Goal: Communication & Community: Answer question/provide support

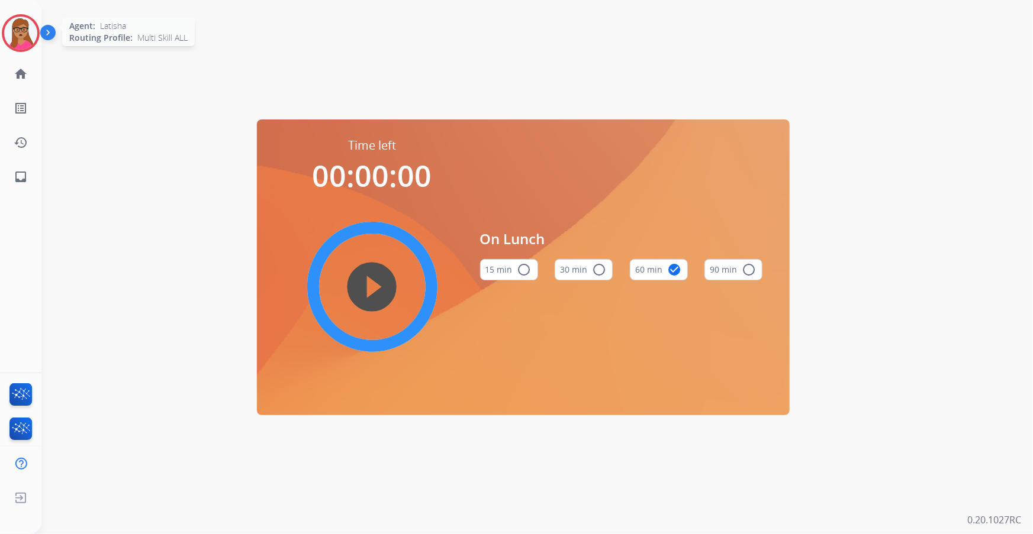
click at [28, 34] on img at bounding box center [20, 33] width 33 height 33
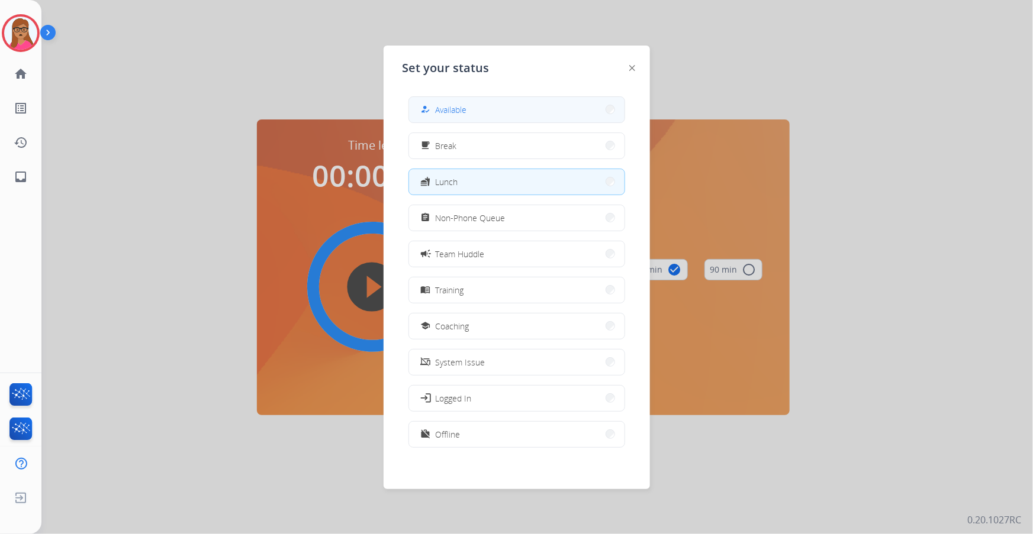
click at [503, 111] on button "how_to_reg Available" at bounding box center [516, 109] width 215 height 25
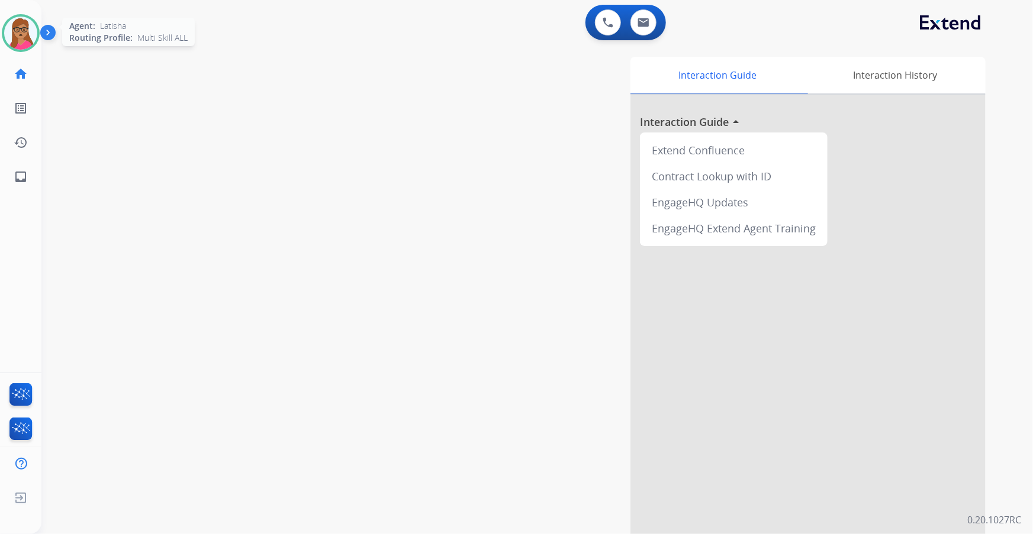
click at [21, 22] on img at bounding box center [20, 33] width 33 height 33
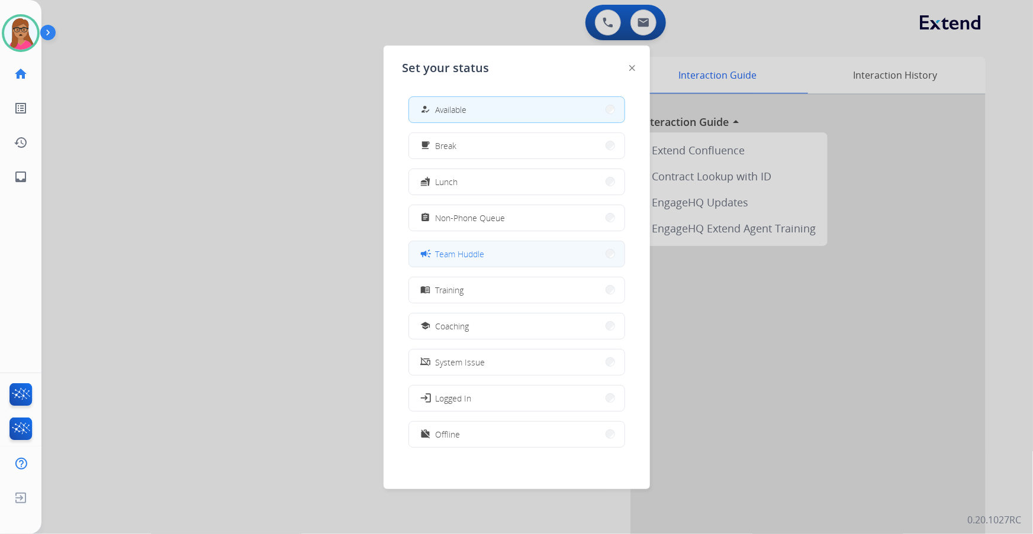
click at [528, 244] on button "campaign Team Huddle" at bounding box center [516, 253] width 215 height 25
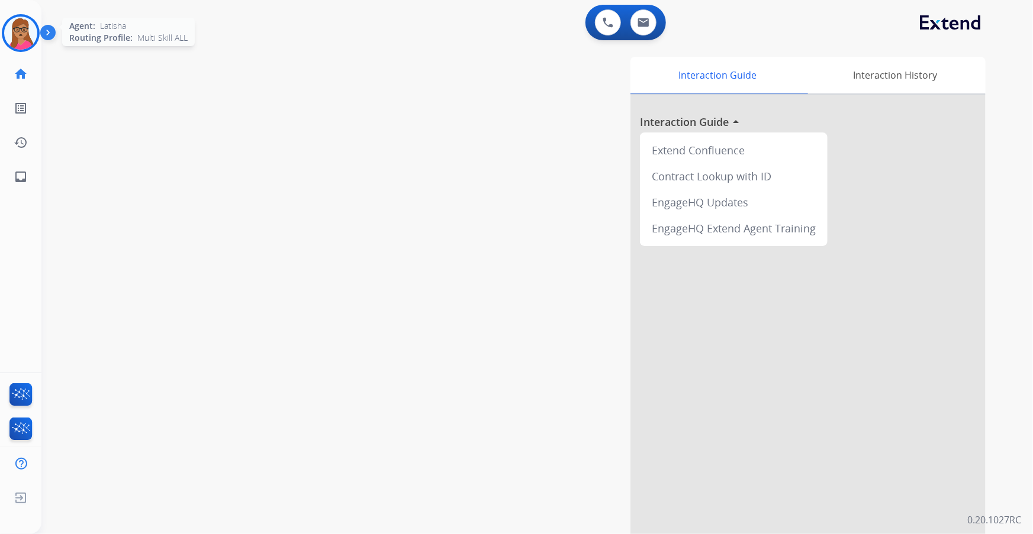
click at [12, 35] on img at bounding box center [20, 33] width 33 height 33
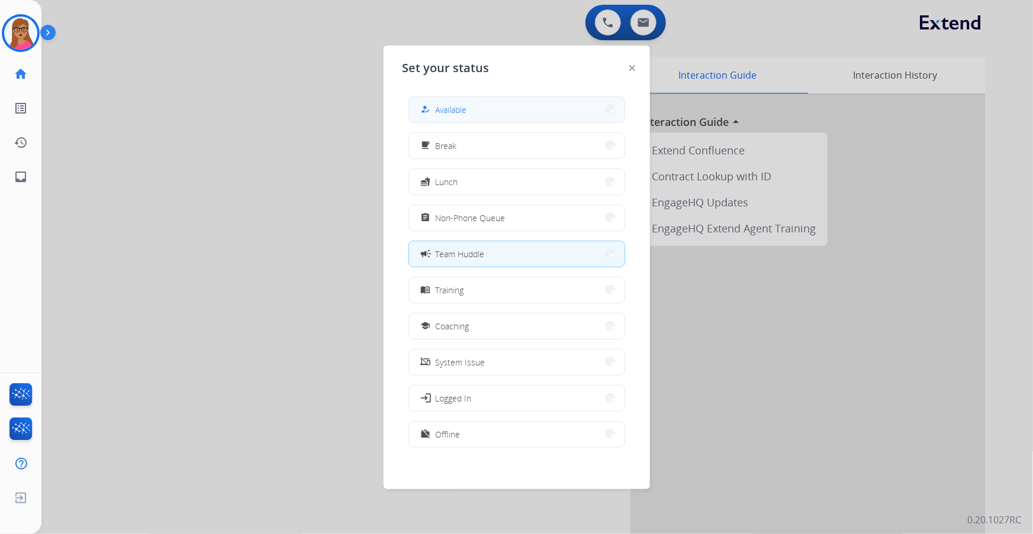
click at [506, 104] on button "how_to_reg Available" at bounding box center [516, 109] width 215 height 25
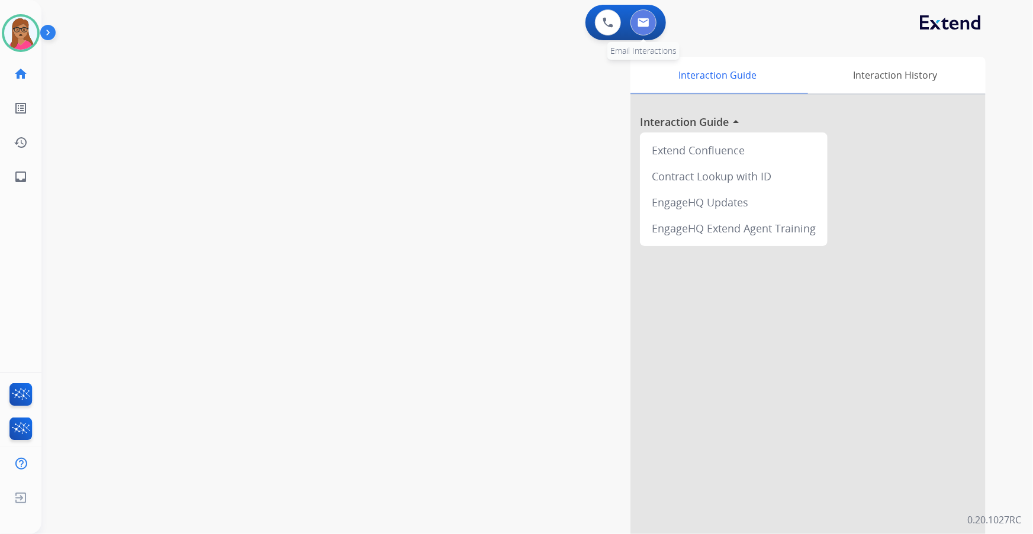
click at [644, 12] on button at bounding box center [643, 22] width 26 height 26
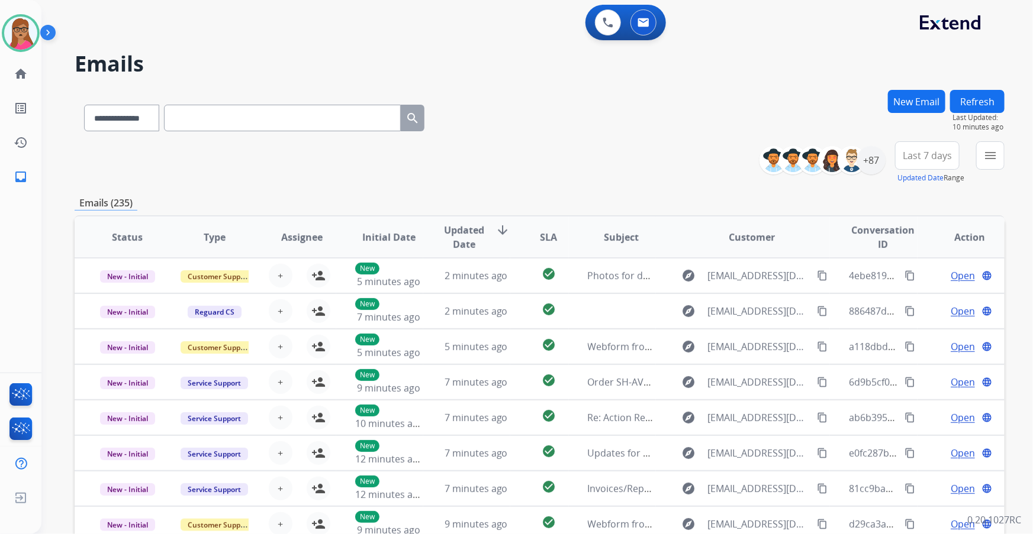
click at [930, 153] on span "Last 7 days" at bounding box center [927, 155] width 49 height 5
click at [900, 312] on div "Custom Recent Last 7 days Last 14 days Last 30 days Last 90 days" at bounding box center [923, 250] width 84 height 130
click at [900, 302] on div "Last 90 days" at bounding box center [923, 300] width 65 height 18
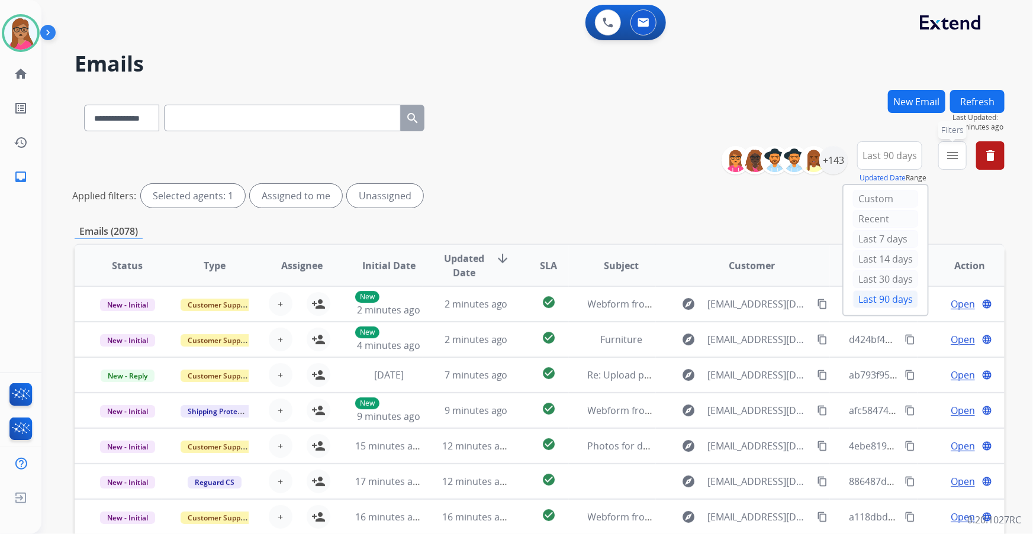
click at [962, 162] on button "menu Filters" at bounding box center [952, 155] width 28 height 28
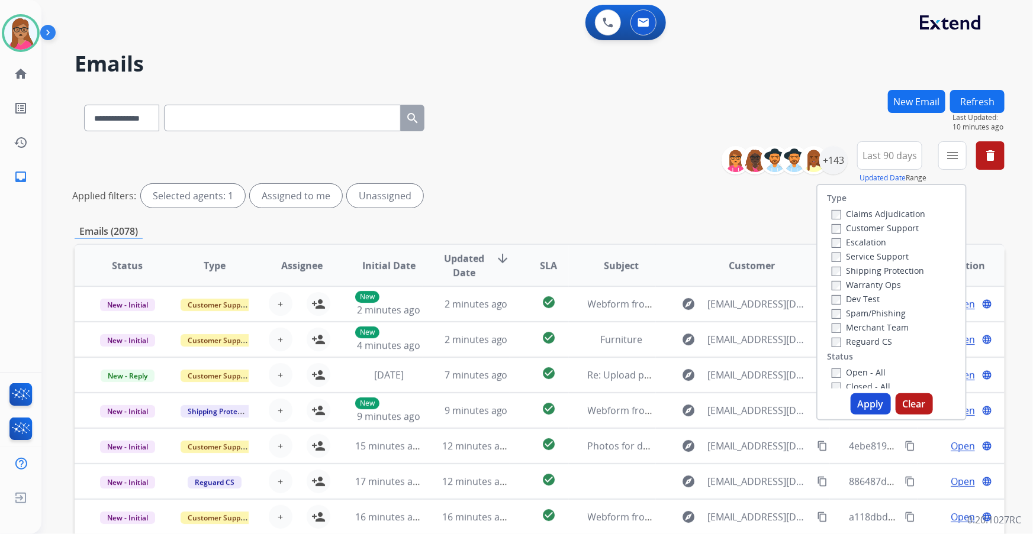
click at [888, 225] on label "Customer Support" at bounding box center [875, 228] width 87 height 11
click at [839, 268] on label "Shipping Protection" at bounding box center [878, 270] width 92 height 11
click at [847, 342] on label "Reguard CS" at bounding box center [862, 341] width 60 height 11
click at [862, 402] on button "Apply" at bounding box center [870, 404] width 40 height 21
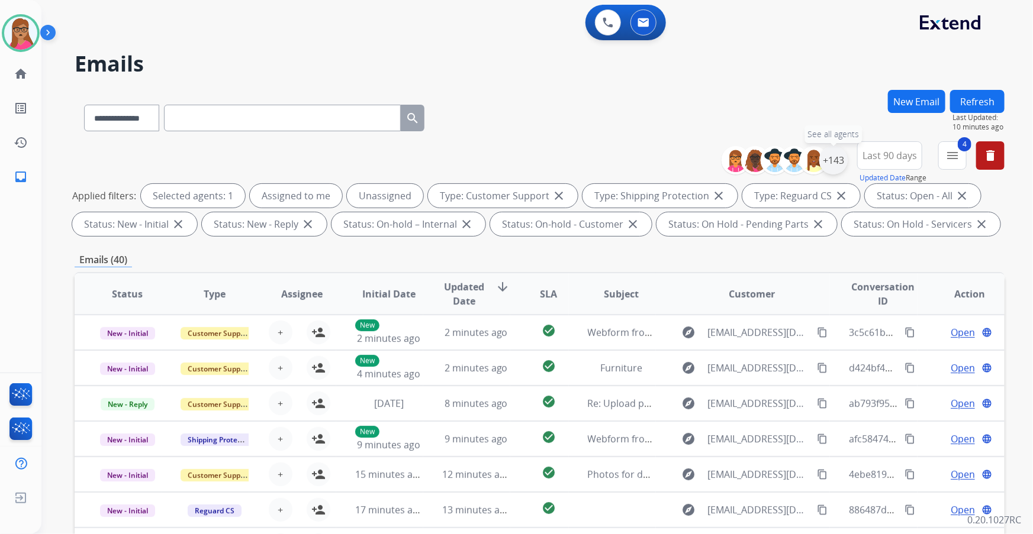
click at [834, 167] on div "+143" at bounding box center [833, 160] width 28 height 28
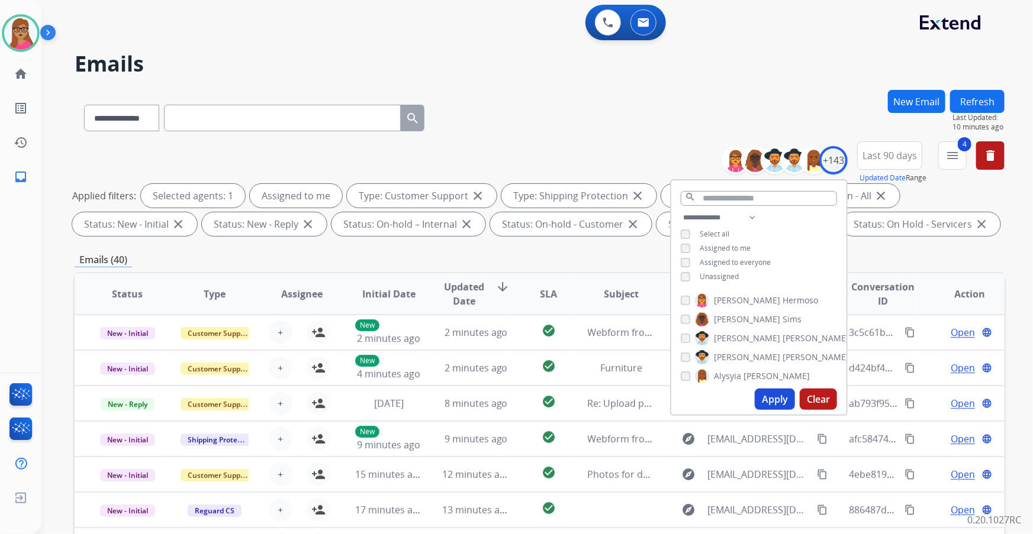
click at [765, 395] on button "Apply" at bounding box center [775, 399] width 40 height 21
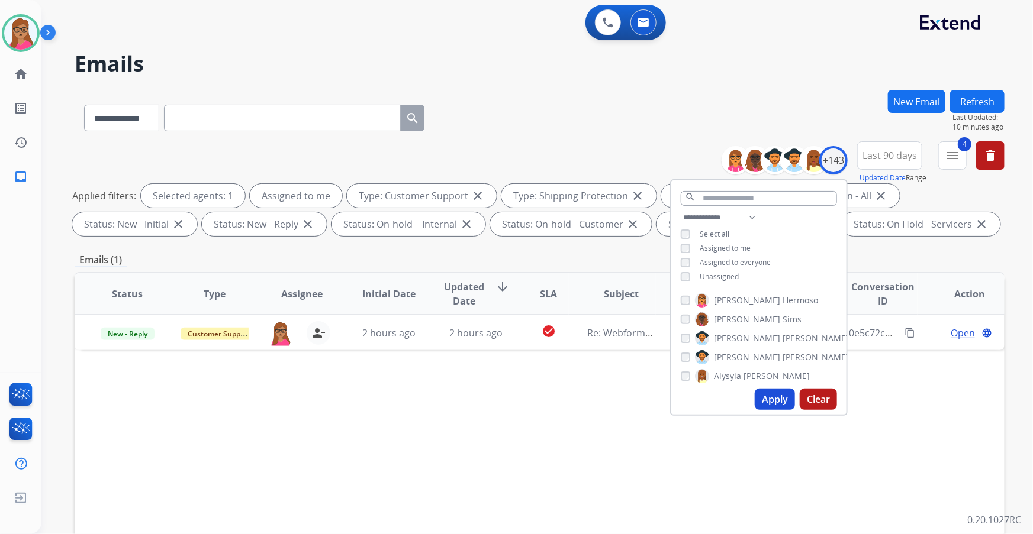
click at [558, 402] on div "Status Type Assignee Initial Date Updated Date arrow_downward SLA Subject Custo…" at bounding box center [540, 470] width 930 height 397
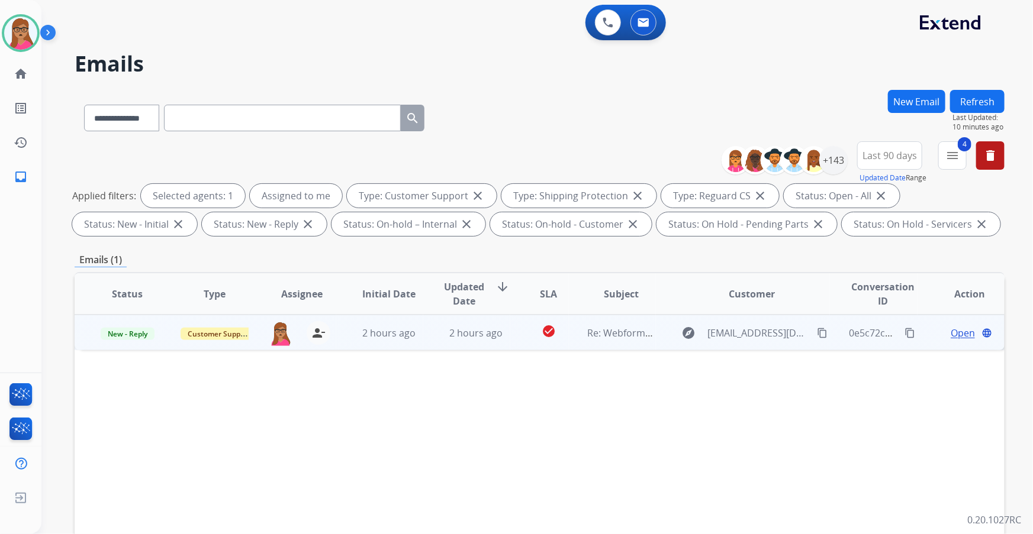
click at [950, 334] on span "Open" at bounding box center [962, 333] width 24 height 14
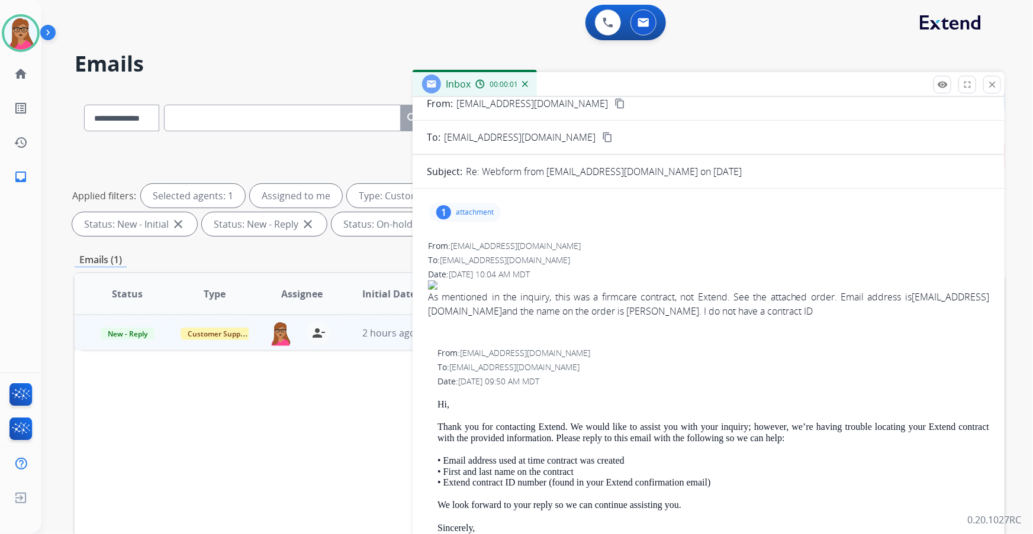
scroll to position [53, 0]
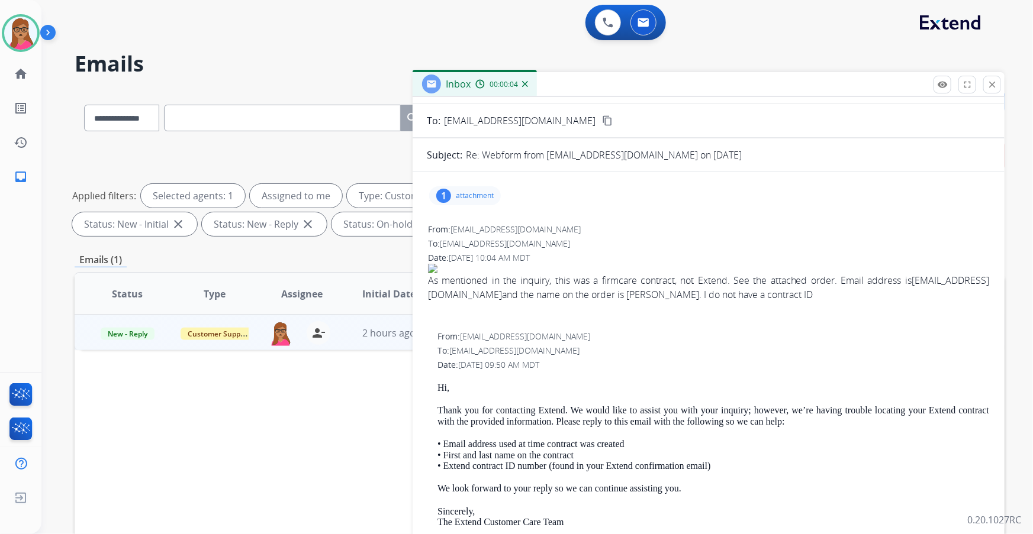
click at [453, 192] on div "1 attachment" at bounding box center [465, 195] width 72 height 19
click at [469, 221] on div at bounding box center [470, 228] width 59 height 41
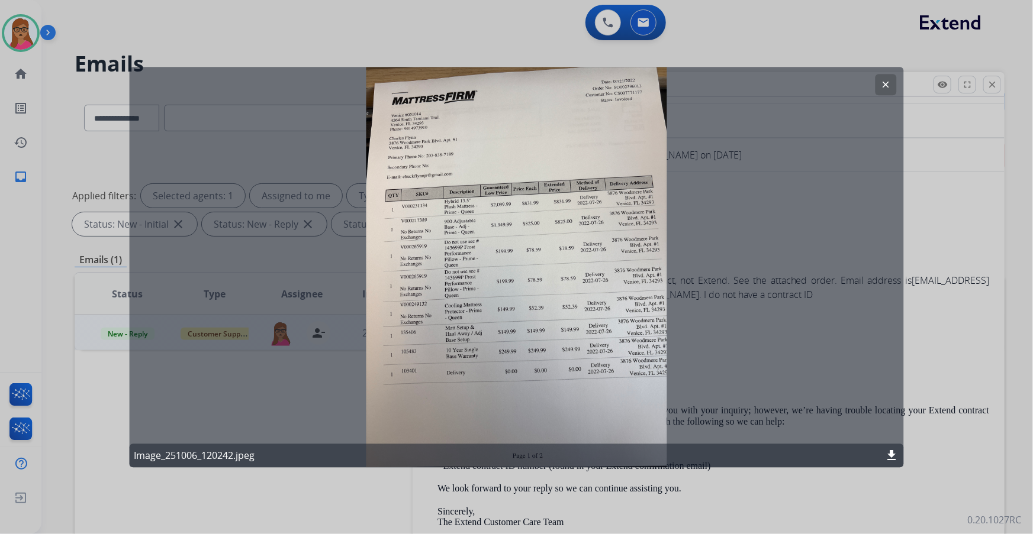
click at [876, 83] on button "clear" at bounding box center [885, 84] width 21 height 21
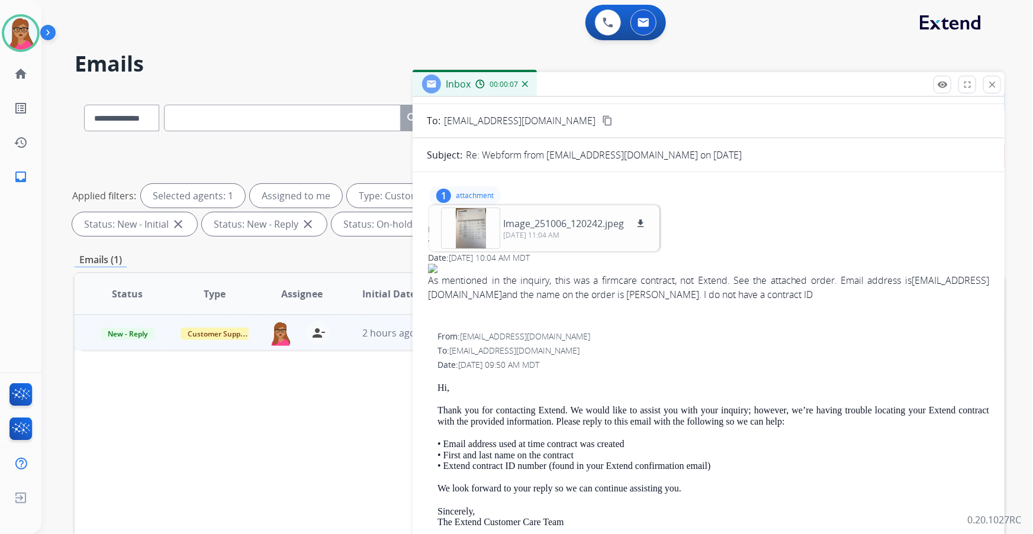
click at [879, 83] on div "Inbox 00:00:07" at bounding box center [709, 84] width 592 height 25
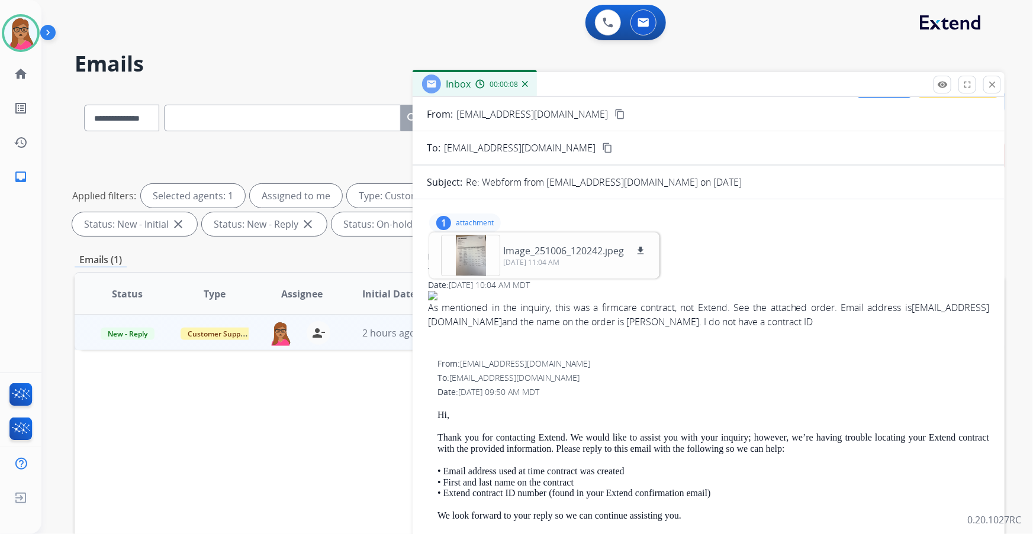
scroll to position [0, 0]
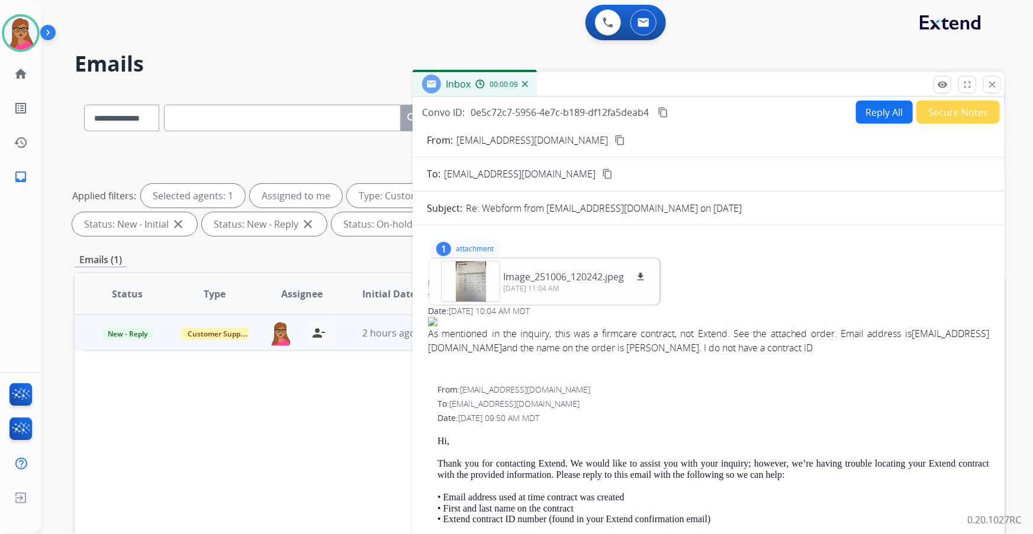
click at [870, 117] on button "Reply All" at bounding box center [884, 112] width 57 height 23
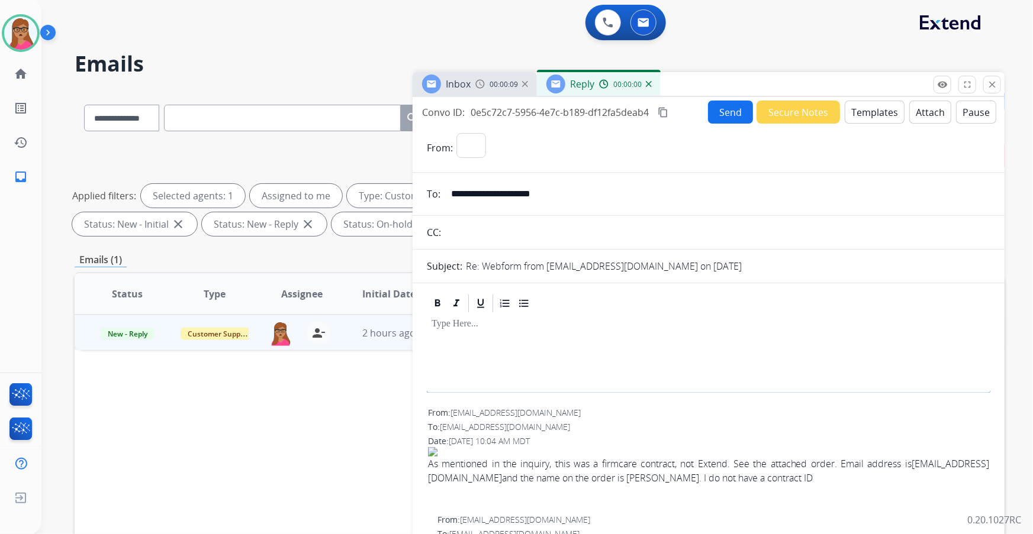
select select "**********"
click at [862, 115] on button "Templates" at bounding box center [875, 112] width 60 height 23
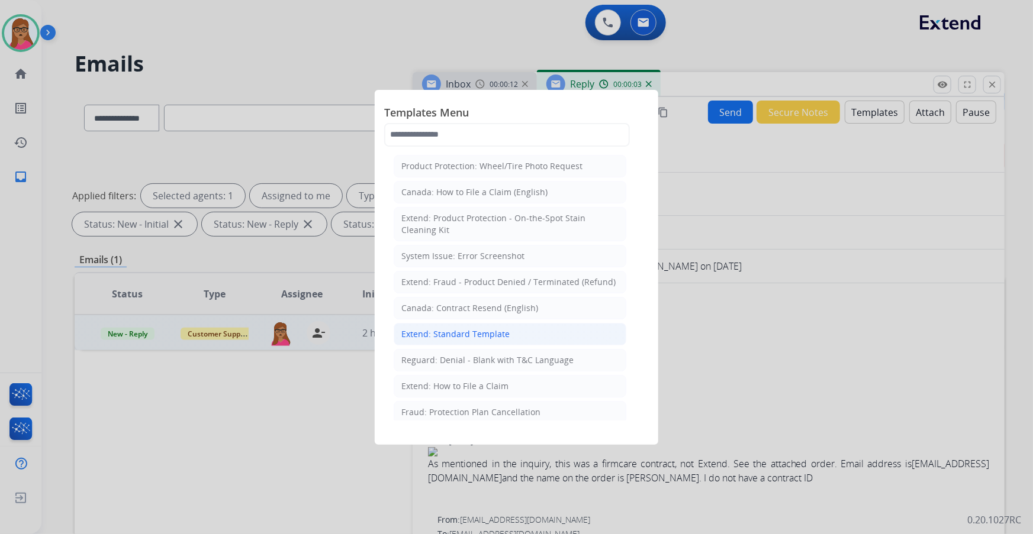
click at [447, 330] on div "Extend: Standard Template" at bounding box center [455, 334] width 108 height 12
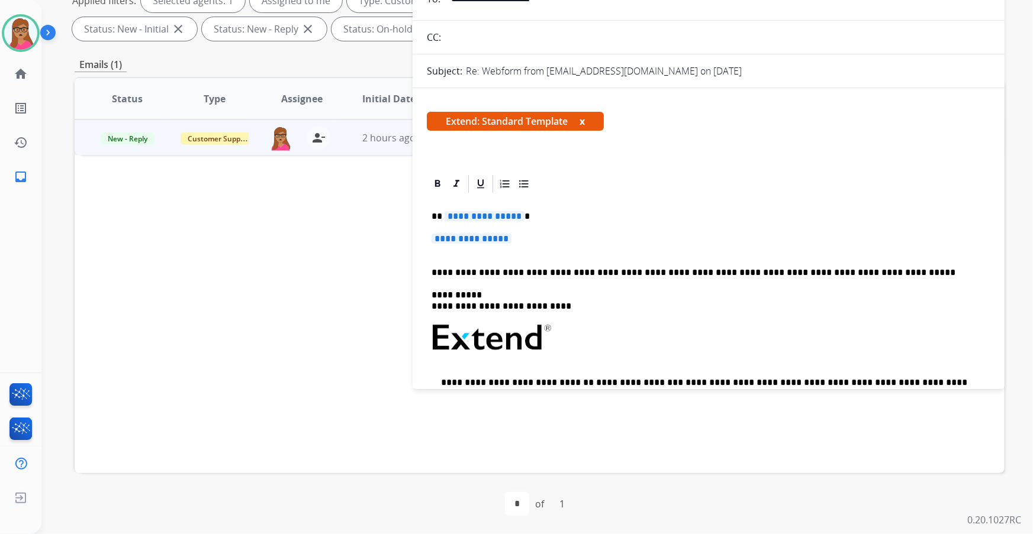
click at [489, 214] on span "**********" at bounding box center [484, 216] width 80 height 10
click at [494, 236] on span "**********" at bounding box center [471, 239] width 80 height 10
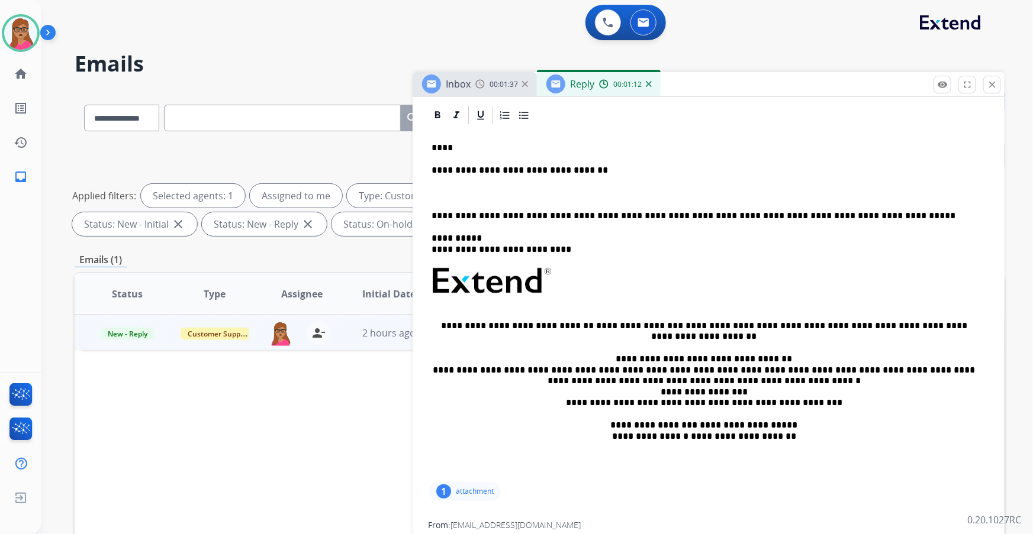
scroll to position [107, 0]
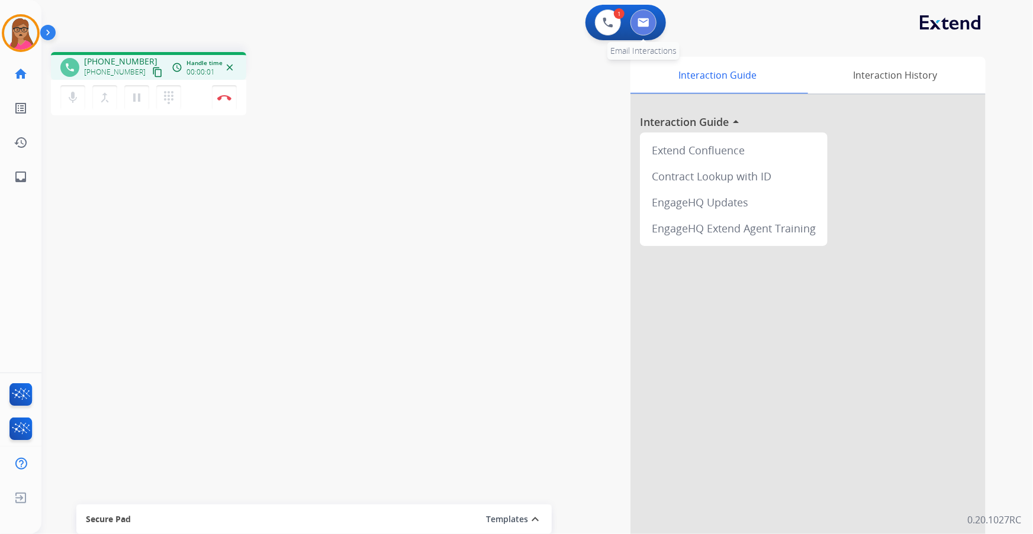
click at [645, 18] on img at bounding box center [643, 22] width 12 height 9
select select "**********"
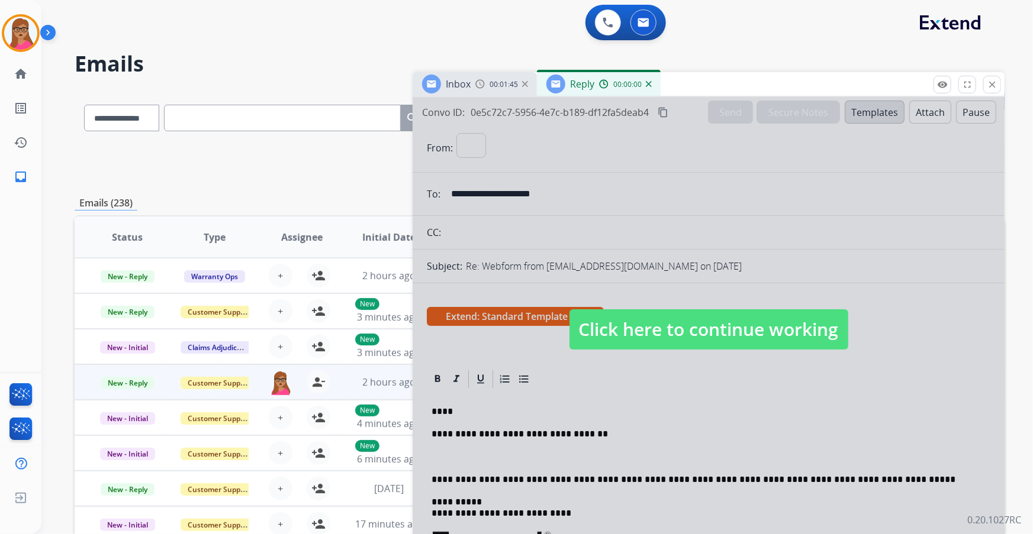
select select "**********"
click at [652, 322] on span "Click here to continue working" at bounding box center [708, 330] width 279 height 40
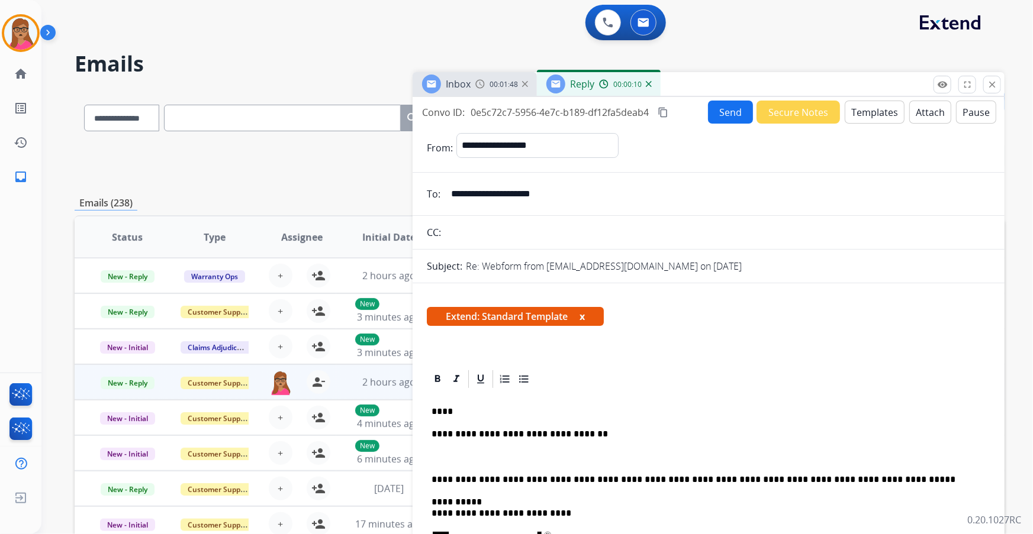
click at [597, 431] on p "**********" at bounding box center [703, 434] width 545 height 11
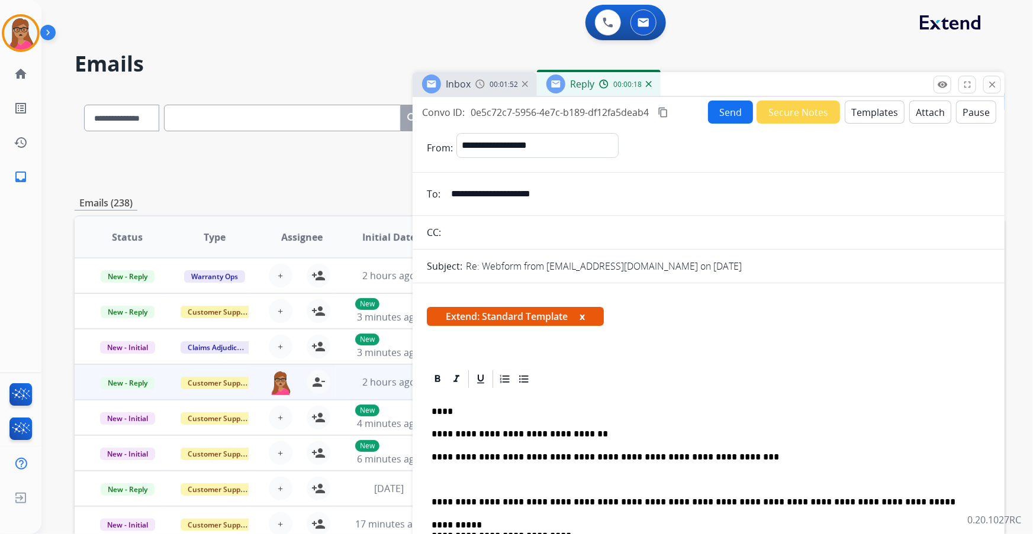
click at [432, 498] on p "**********" at bounding box center [703, 502] width 545 height 11
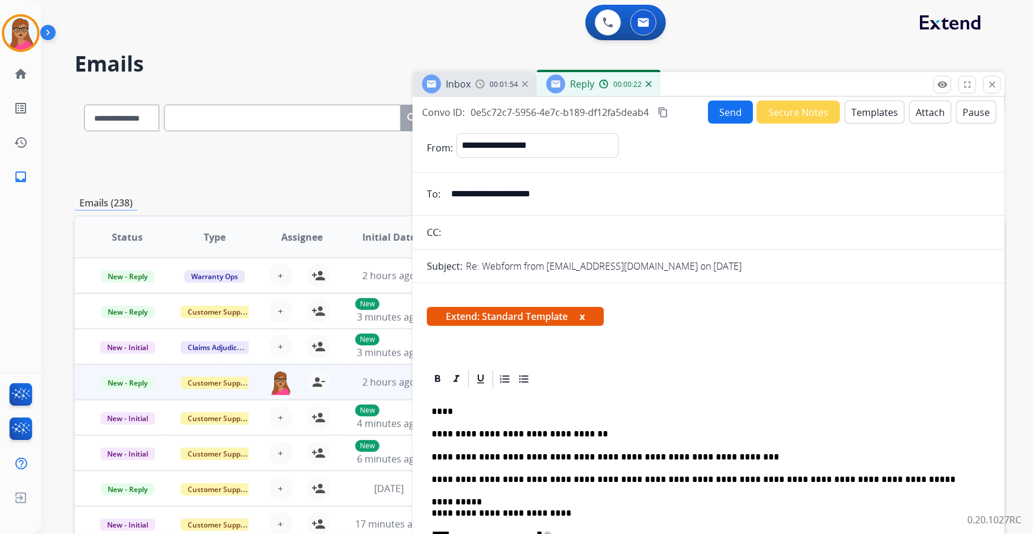
click at [728, 101] on button "Send" at bounding box center [730, 112] width 45 height 23
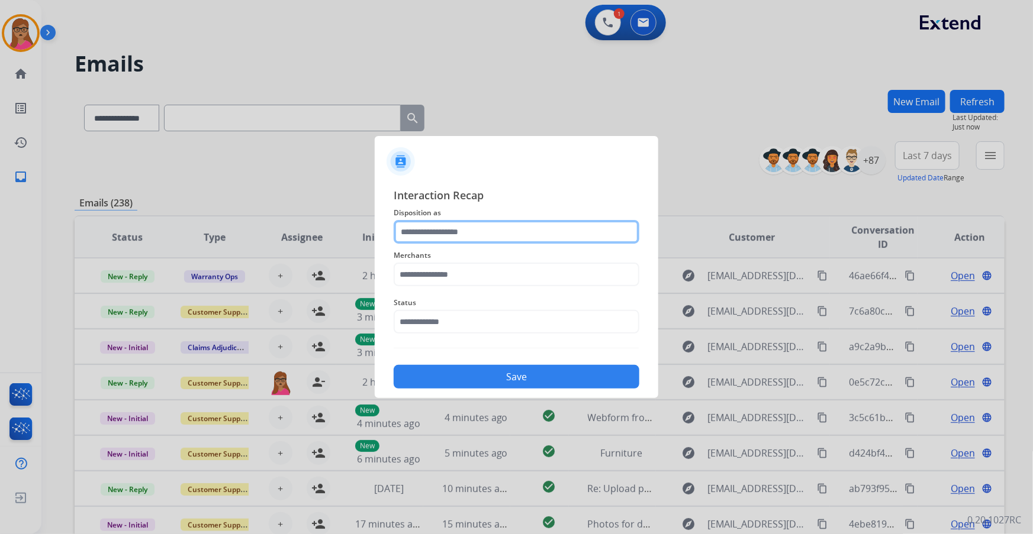
click at [471, 234] on input "text" at bounding box center [517, 232] width 246 height 24
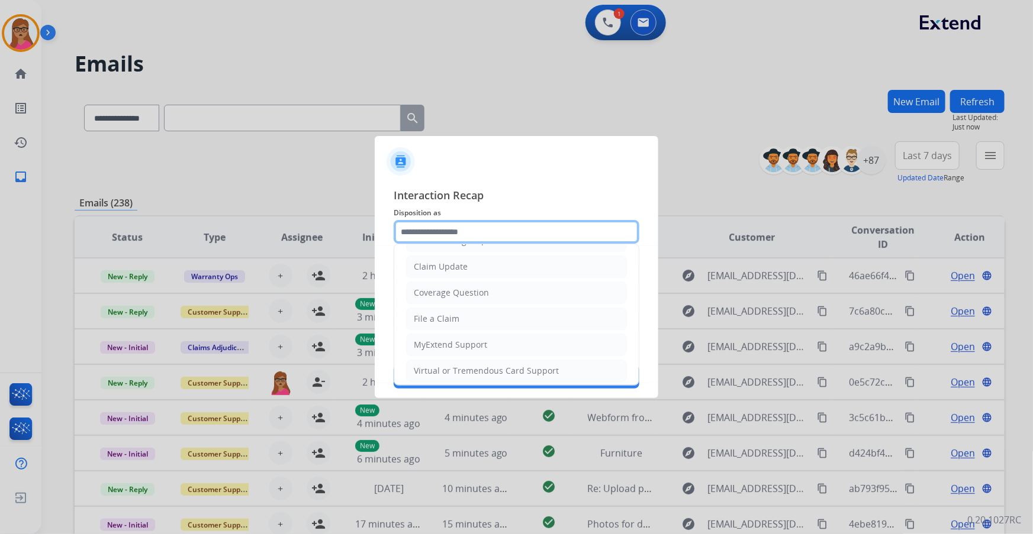
scroll to position [161, 0]
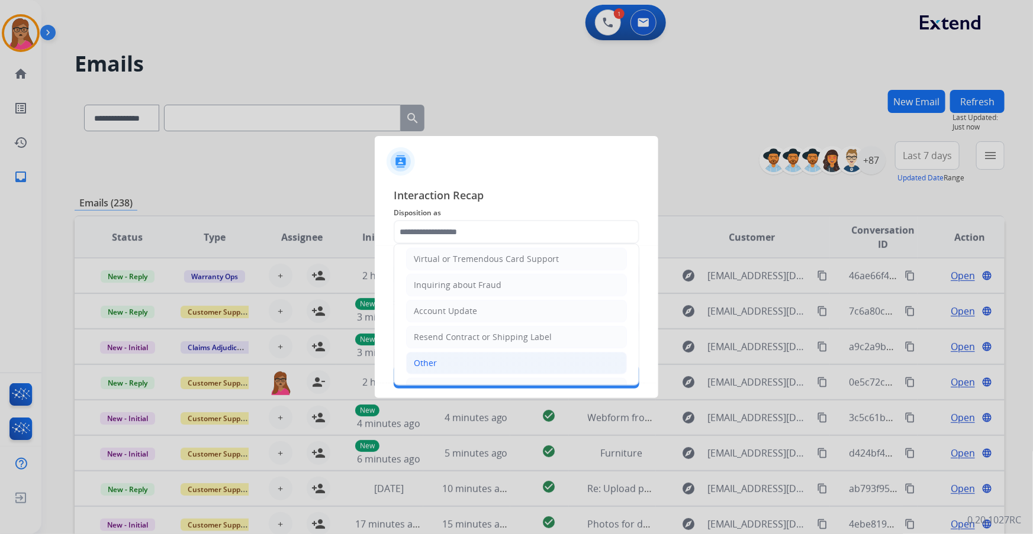
click at [448, 357] on li "Other" at bounding box center [516, 363] width 221 height 22
type input "*****"
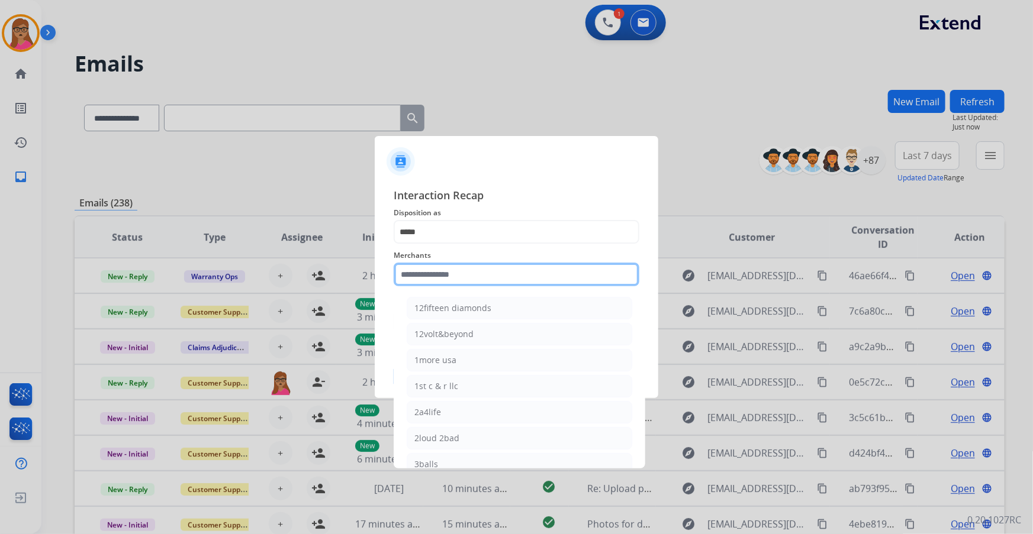
click at [457, 282] on input "text" at bounding box center [517, 275] width 246 height 24
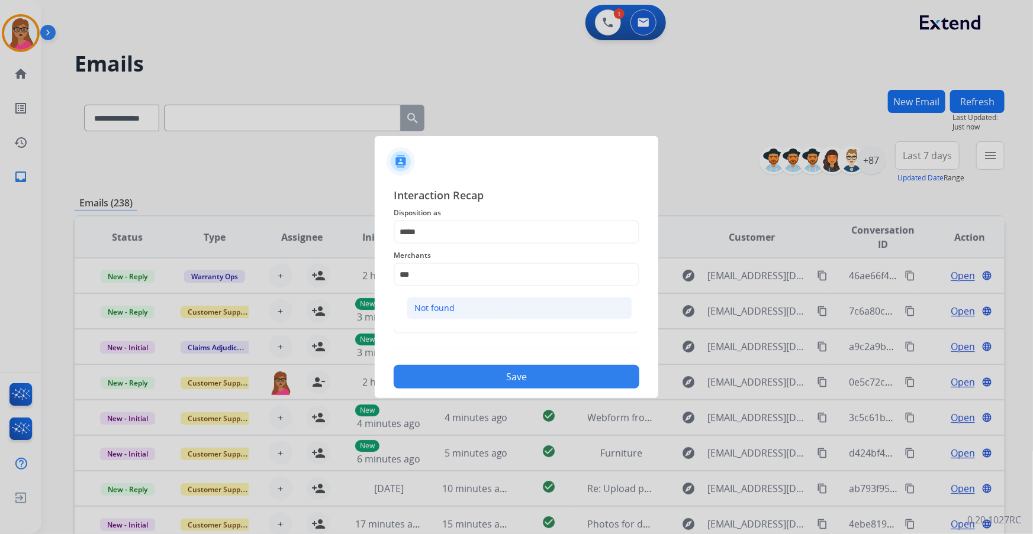
click at [456, 310] on li "Not found" at bounding box center [519, 308] width 225 height 22
type input "*********"
click at [431, 308] on span "Status" at bounding box center [517, 303] width 246 height 14
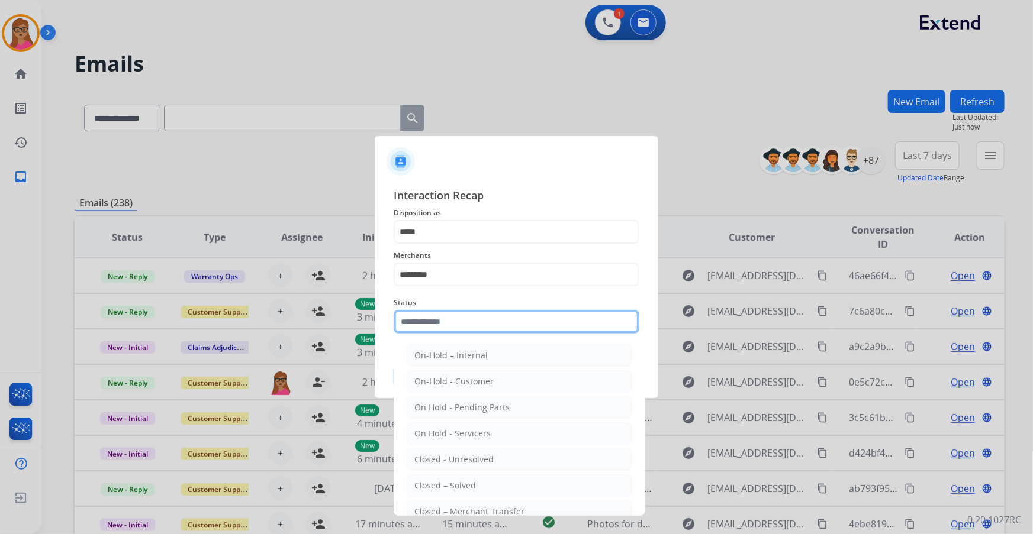
click at [432, 316] on input "text" at bounding box center [517, 322] width 246 height 24
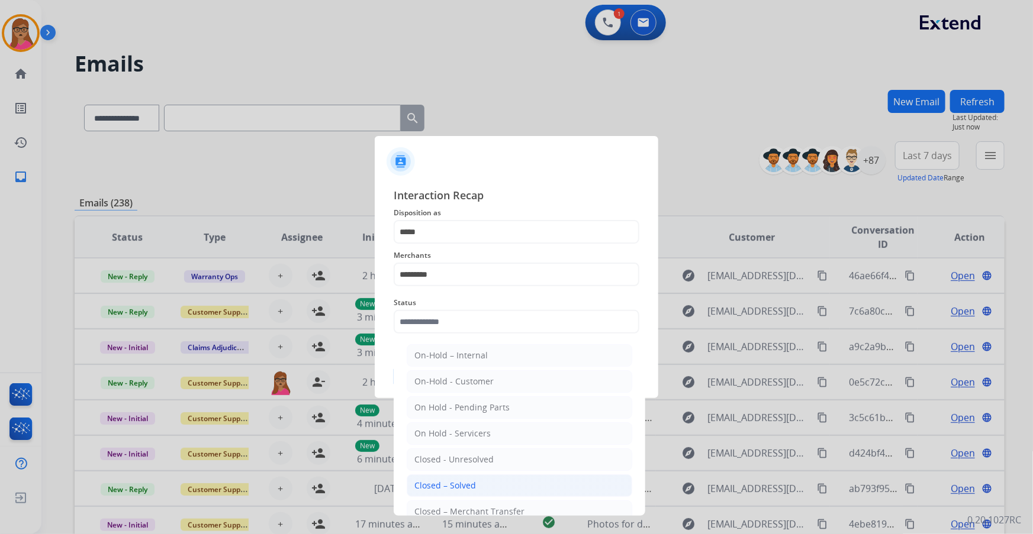
click at [445, 484] on div "Closed – Solved" at bounding box center [445, 486] width 62 height 12
type input "**********"
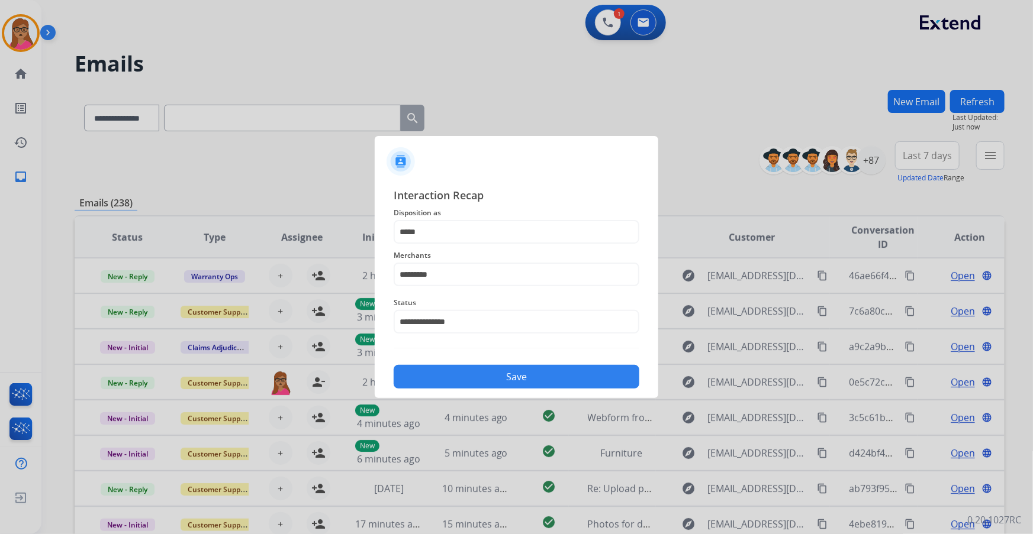
click at [491, 369] on button "Save" at bounding box center [517, 377] width 246 height 24
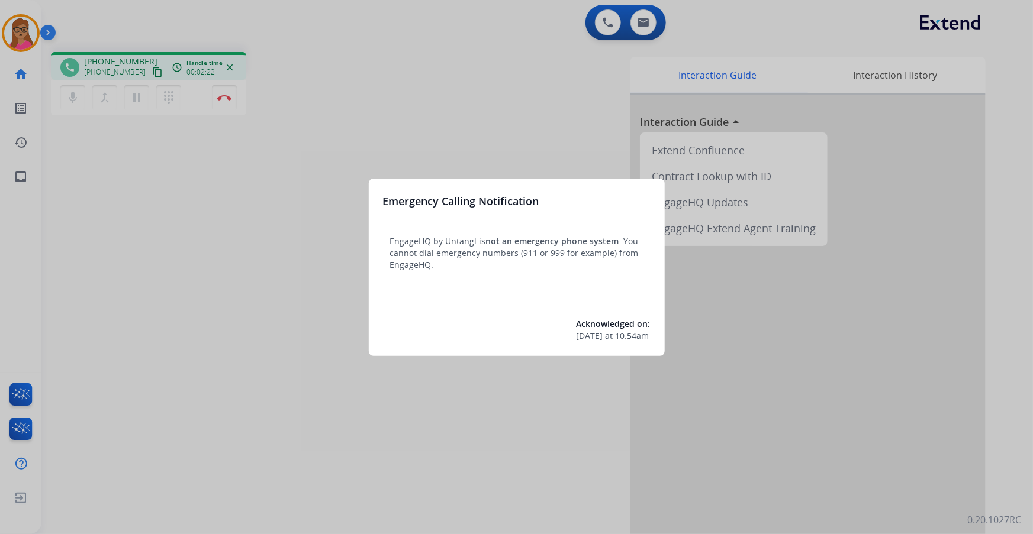
click at [382, 48] on div at bounding box center [516, 267] width 1033 height 534
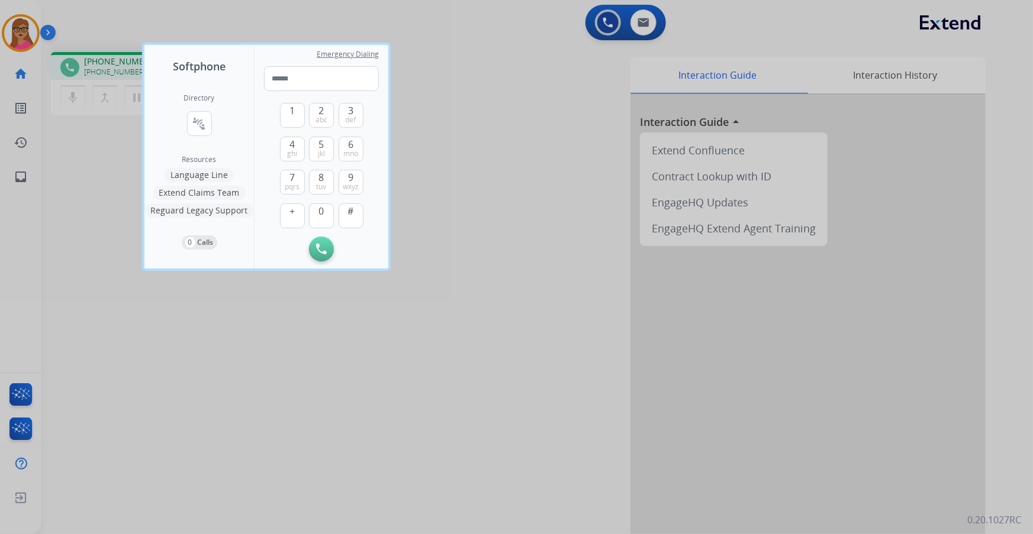
click at [495, 101] on div at bounding box center [516, 267] width 1033 height 534
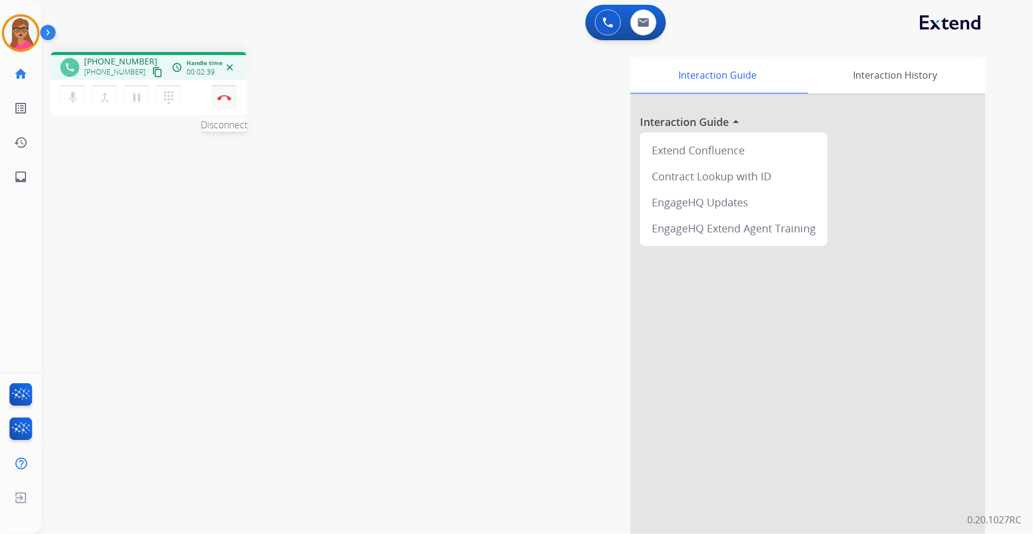
click at [224, 101] on button "Disconnect" at bounding box center [224, 97] width 25 height 25
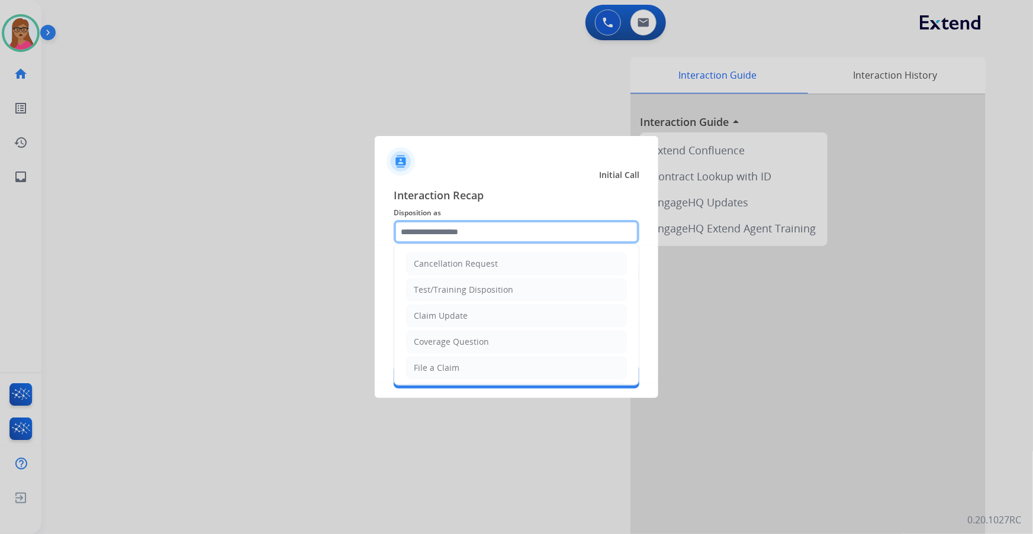
click at [494, 225] on input "text" at bounding box center [517, 232] width 246 height 24
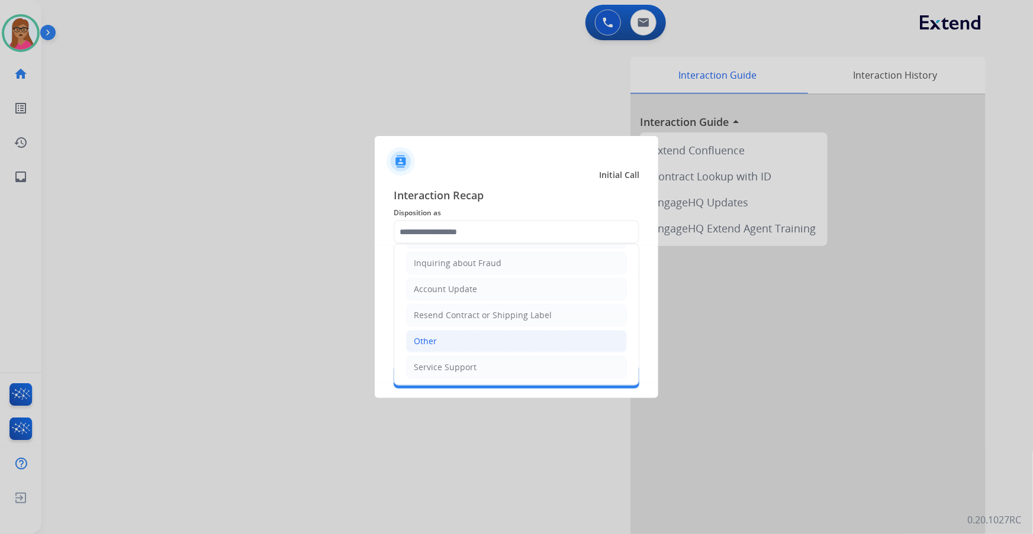
drag, startPoint x: 439, startPoint y: 335, endPoint x: 457, endPoint y: 317, distance: 25.1
click at [439, 334] on li "Other" at bounding box center [516, 341] width 221 height 22
type input "*****"
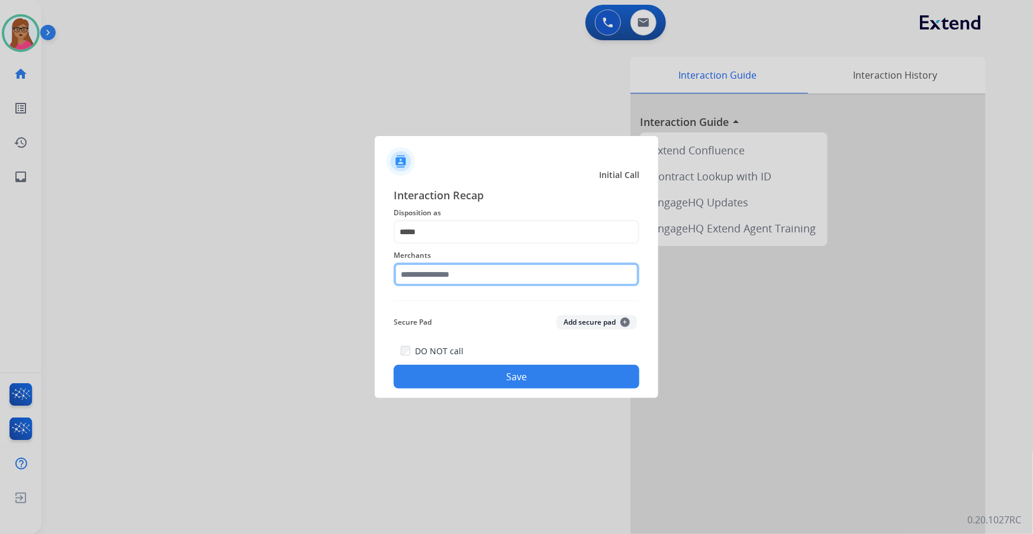
click at [481, 268] on input "text" at bounding box center [517, 275] width 246 height 24
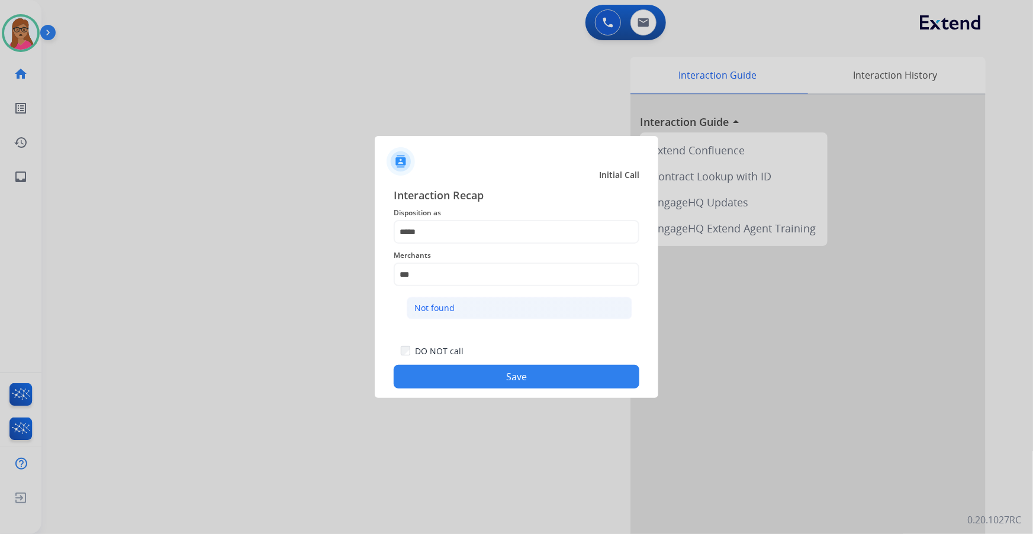
click at [438, 300] on li "Not found" at bounding box center [519, 308] width 225 height 22
type input "*********"
click at [498, 375] on button "Save" at bounding box center [517, 377] width 246 height 24
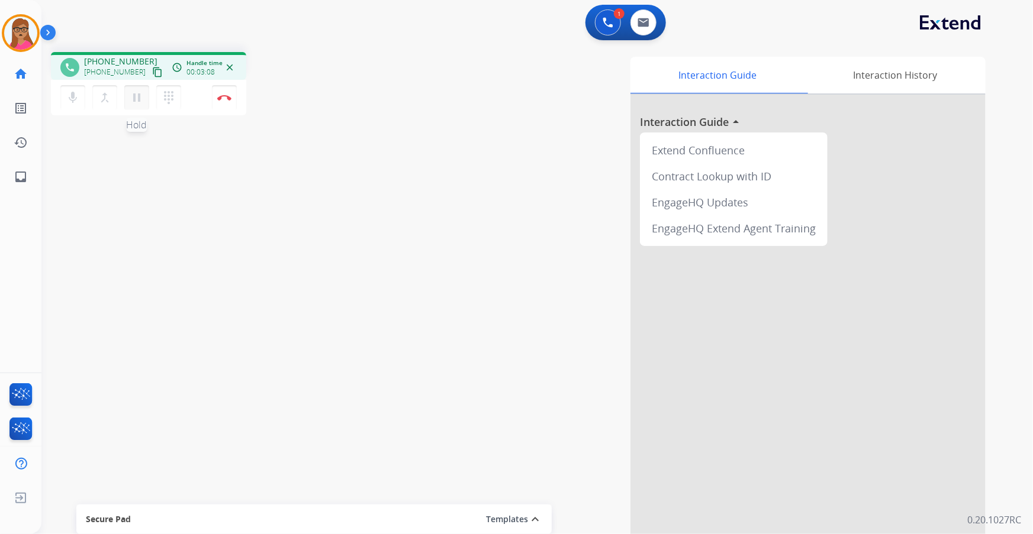
click at [138, 100] on mat-icon "pause" at bounding box center [137, 98] width 14 height 14
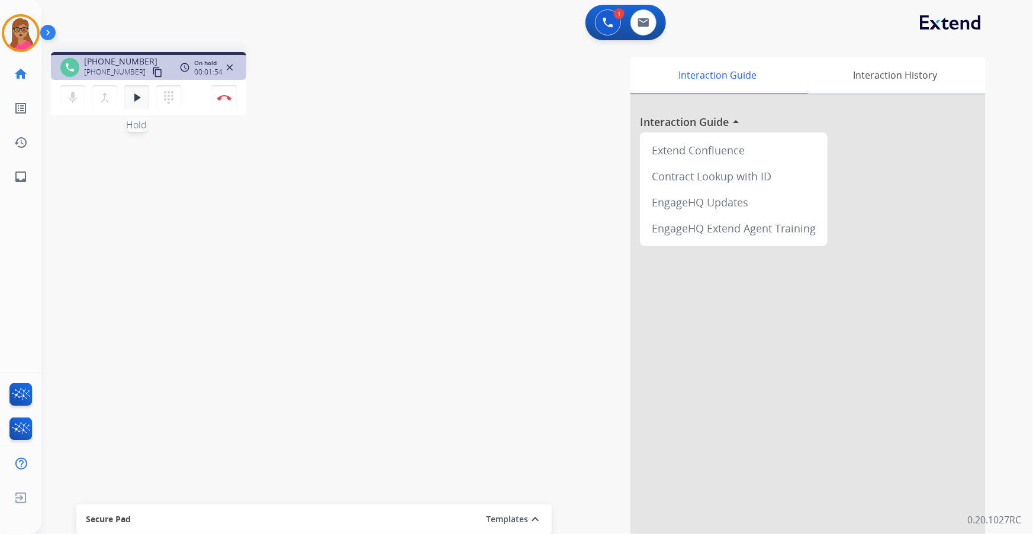
click at [135, 98] on mat-icon "play_arrow" at bounding box center [137, 98] width 14 height 14
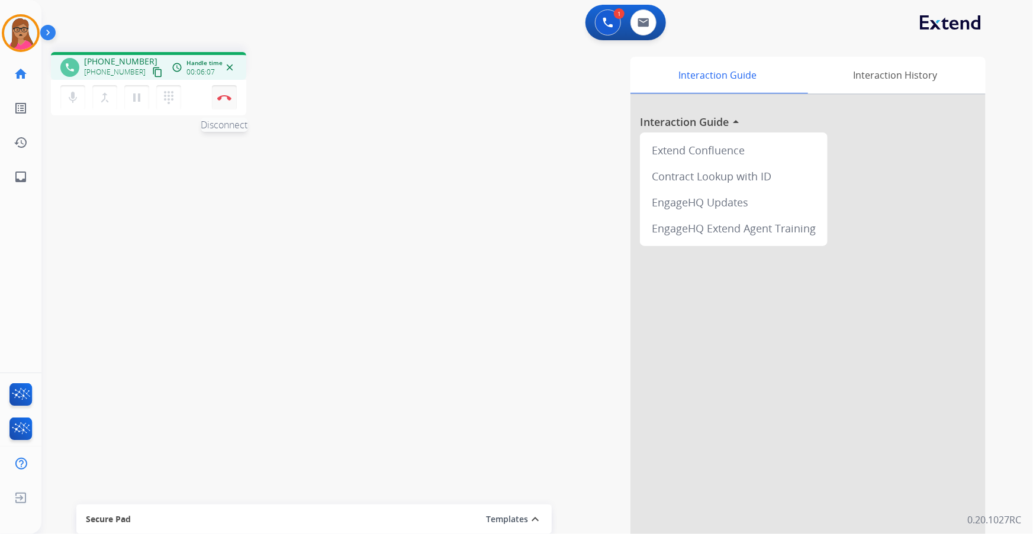
click at [227, 100] on img at bounding box center [224, 98] width 14 height 6
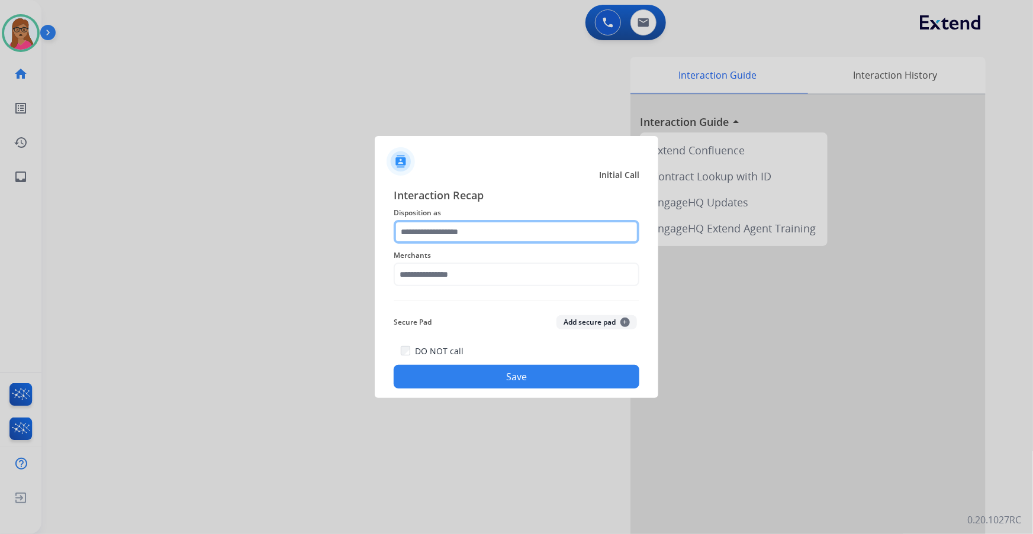
click at [466, 221] on input "text" at bounding box center [517, 232] width 246 height 24
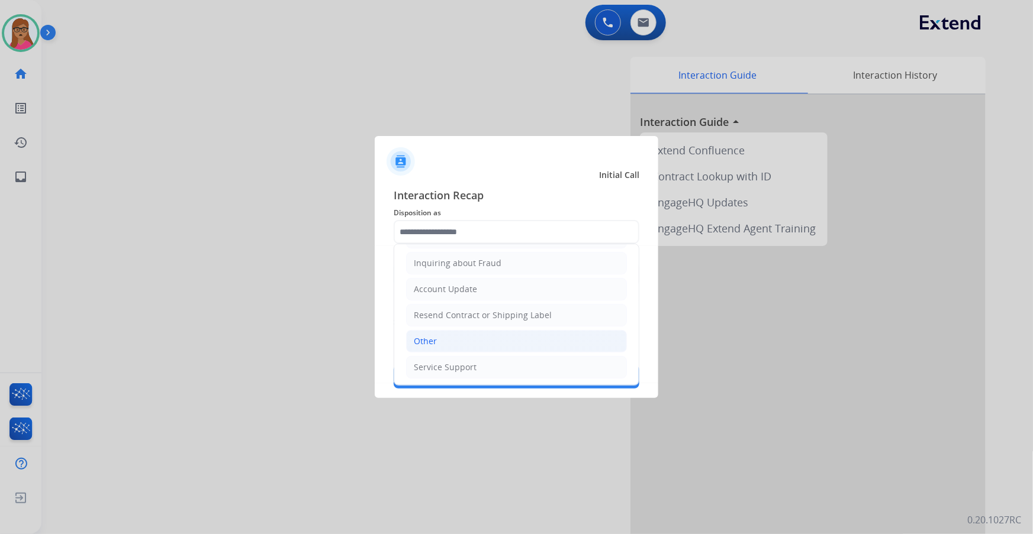
click at [438, 334] on li "Other" at bounding box center [516, 341] width 221 height 22
type input "*****"
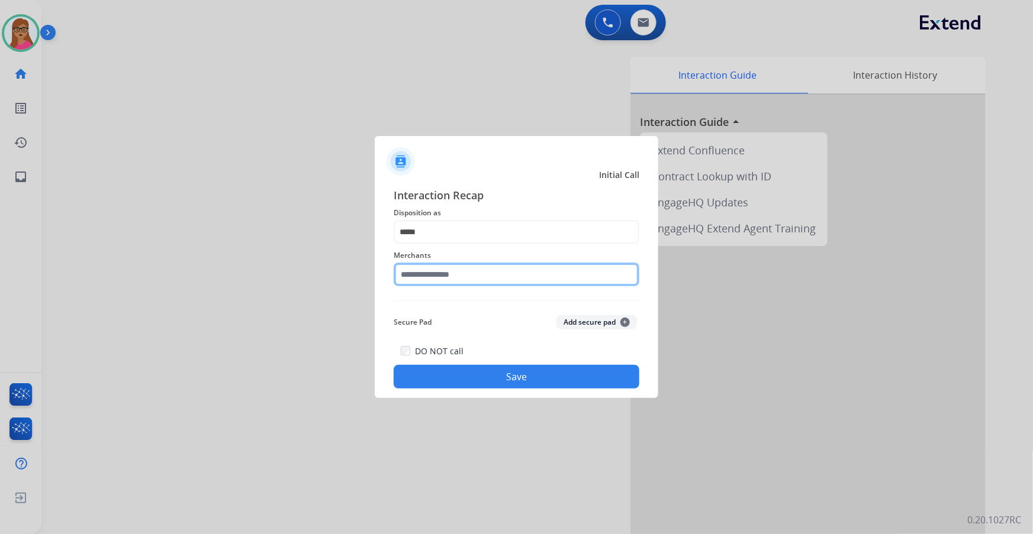
click at [452, 266] on input "text" at bounding box center [517, 275] width 246 height 24
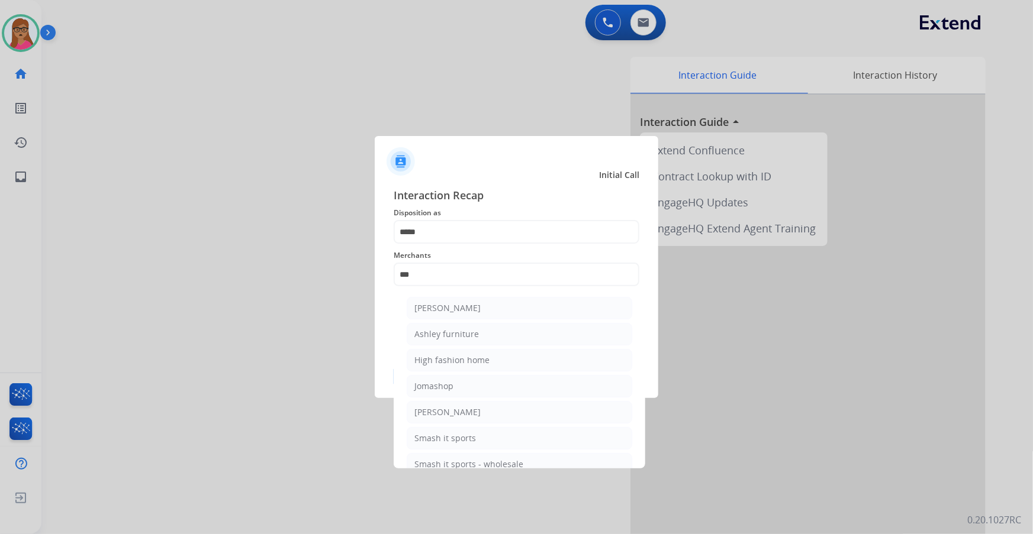
click at [456, 308] on div "[PERSON_NAME]" at bounding box center [447, 308] width 66 height 12
type input "**********"
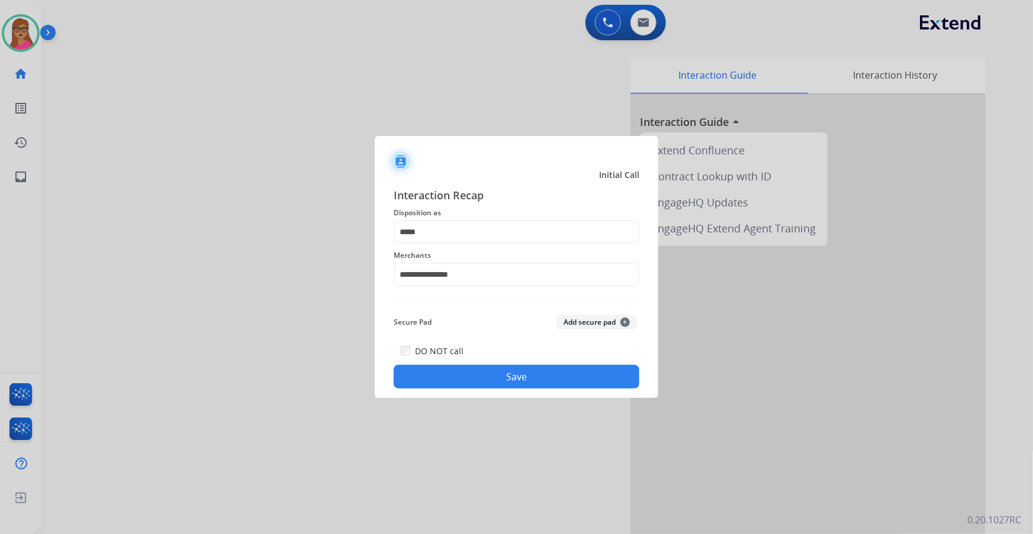
click at [500, 375] on button "Save" at bounding box center [517, 377] width 246 height 24
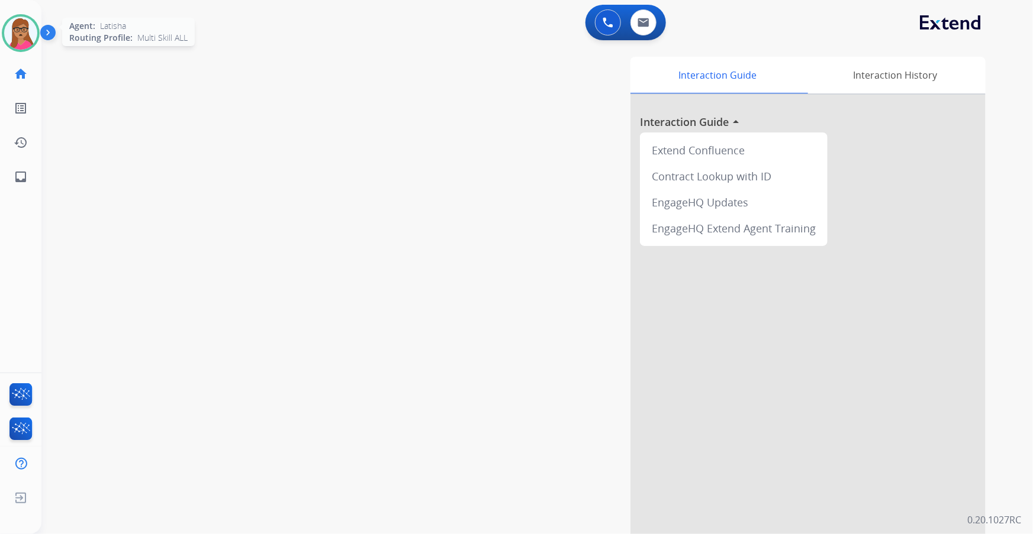
click at [15, 25] on img at bounding box center [20, 33] width 33 height 33
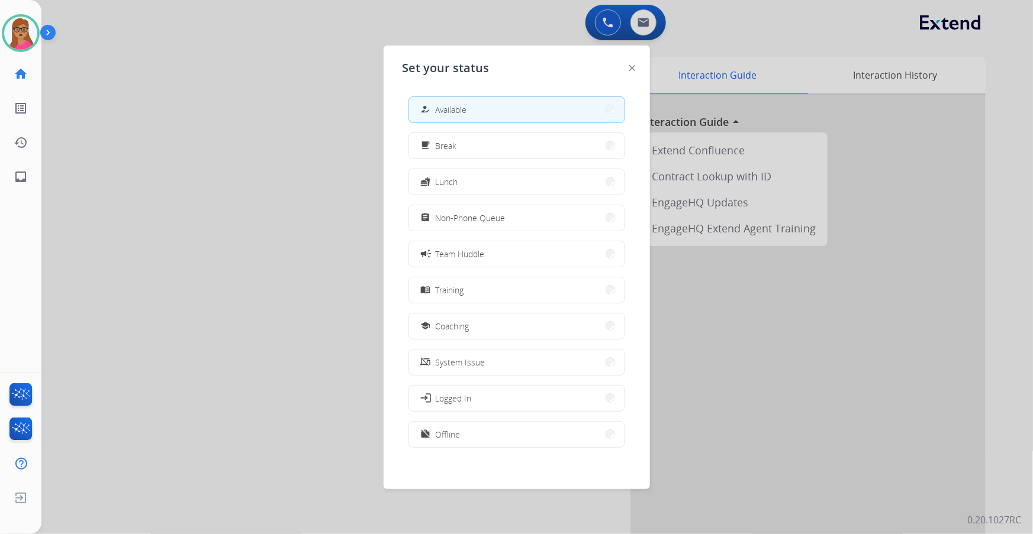
click at [221, 86] on div at bounding box center [516, 267] width 1033 height 534
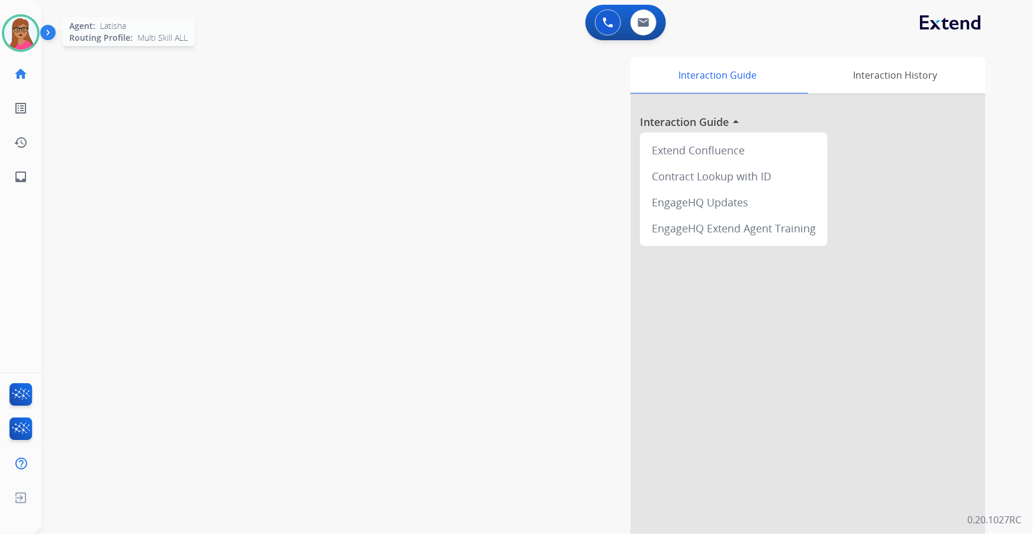
click at [18, 41] on img at bounding box center [20, 33] width 33 height 33
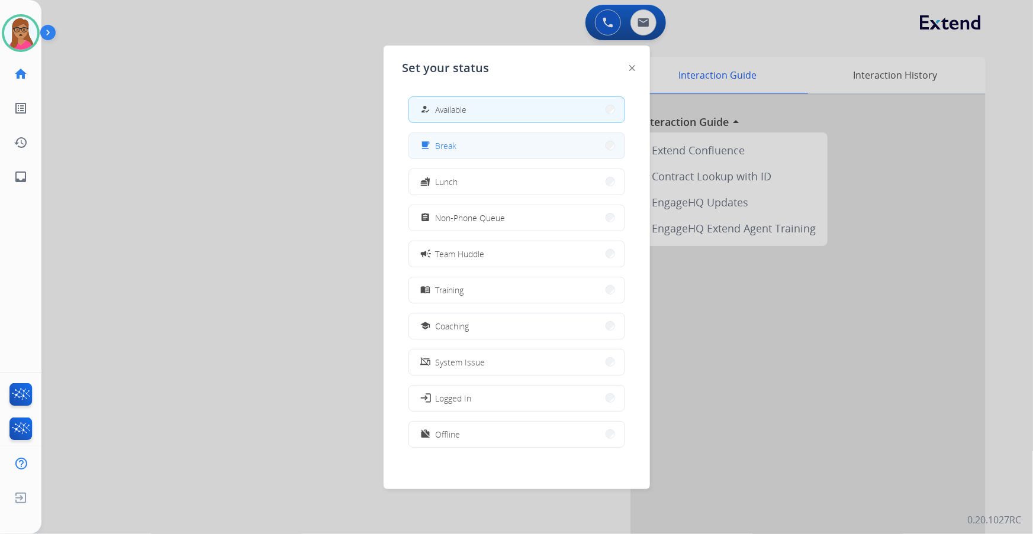
click at [457, 149] on button "free_breakfast Break" at bounding box center [516, 145] width 215 height 25
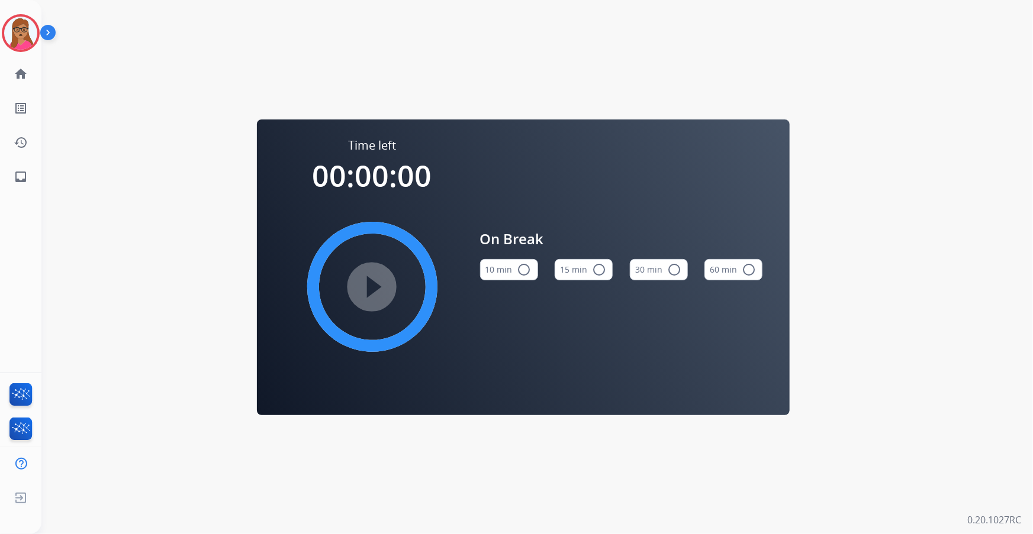
click at [595, 272] on mat-icon "radio_button_unchecked" at bounding box center [599, 270] width 14 height 14
click at [366, 283] on mat-icon "play_circle_filled" at bounding box center [372, 287] width 14 height 14
click at [30, 33] on img at bounding box center [20, 33] width 33 height 33
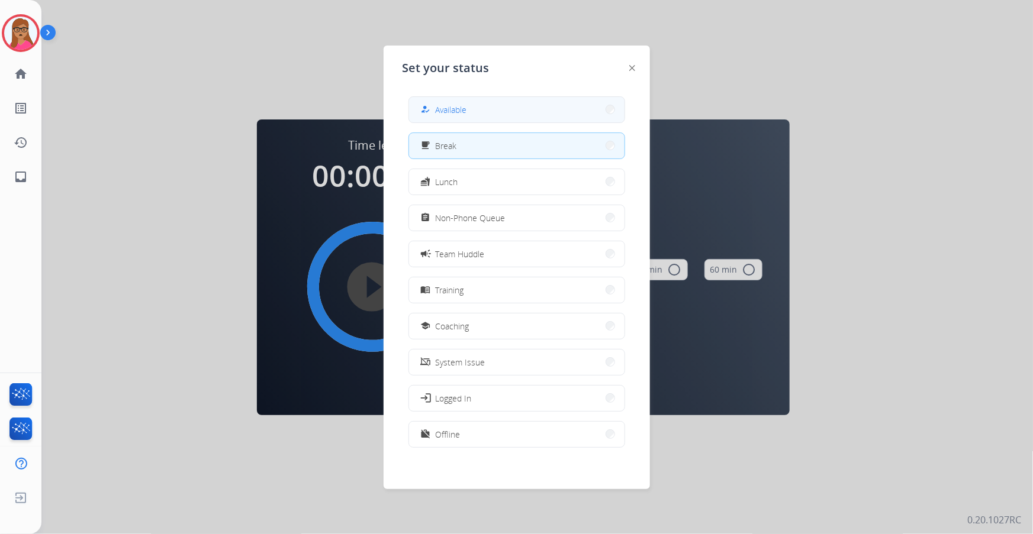
click at [551, 111] on button "how_to_reg Available" at bounding box center [516, 109] width 215 height 25
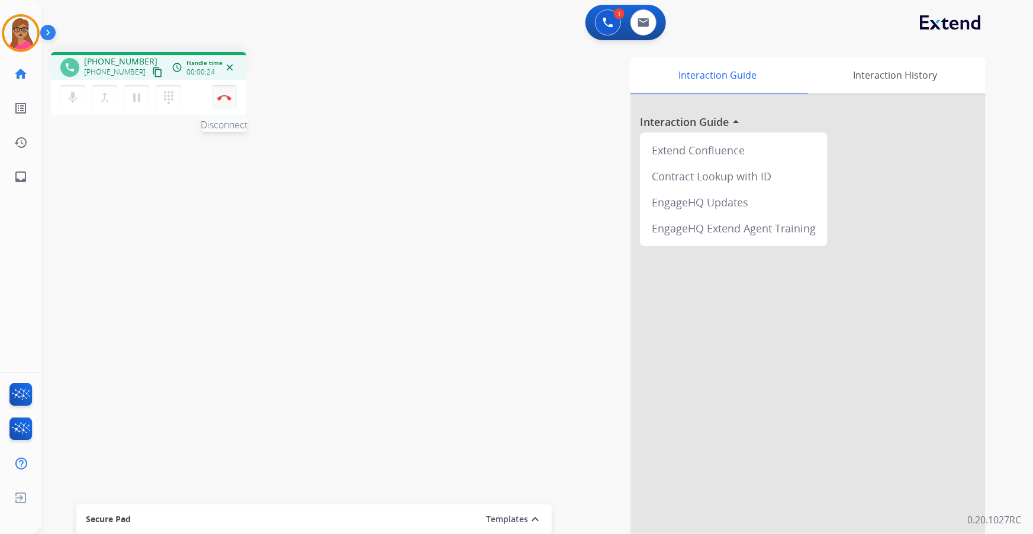
click at [224, 100] on img at bounding box center [224, 98] width 14 height 6
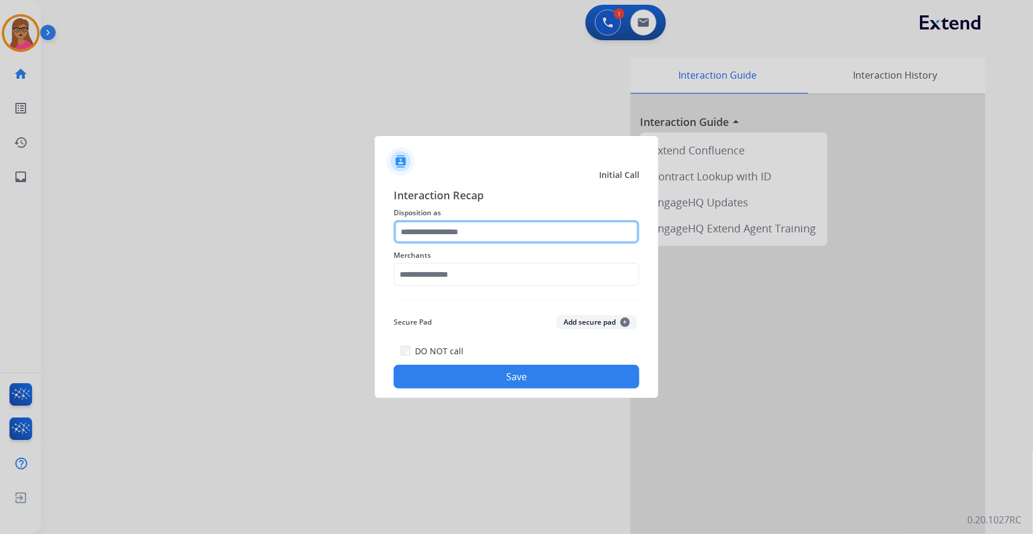
click at [485, 231] on input "text" at bounding box center [517, 232] width 246 height 24
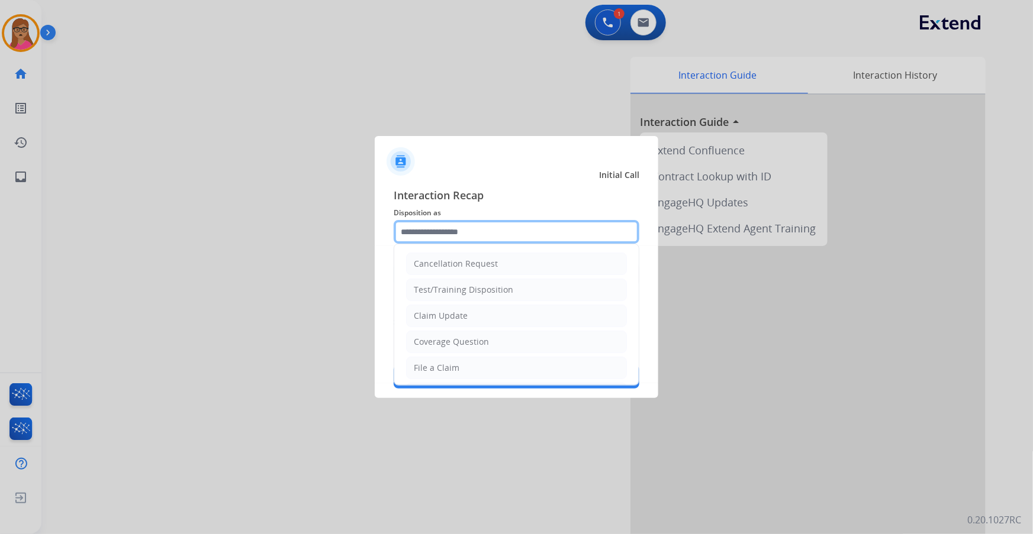
scroll to position [183, 0]
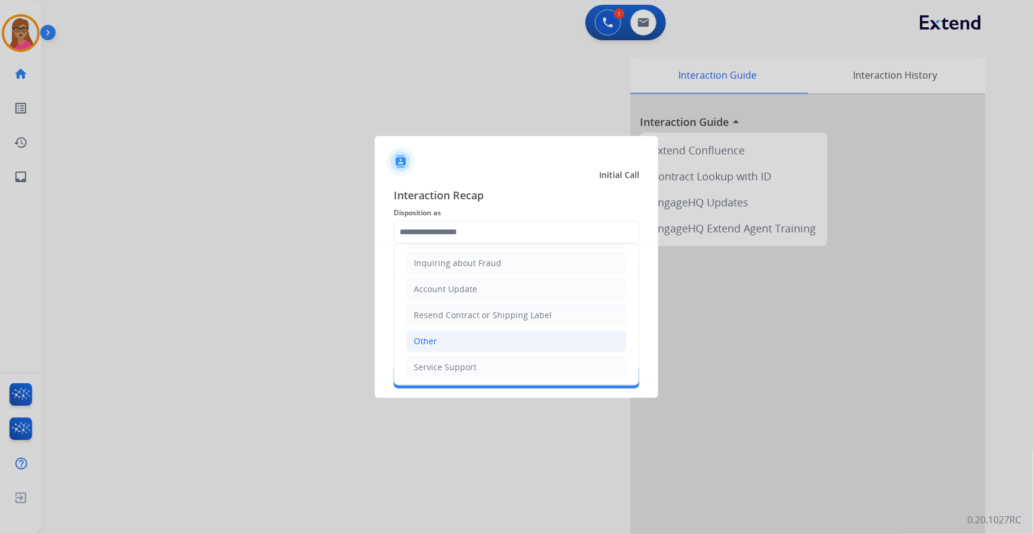
click at [413, 336] on li "Other" at bounding box center [516, 341] width 221 height 22
type input "*****"
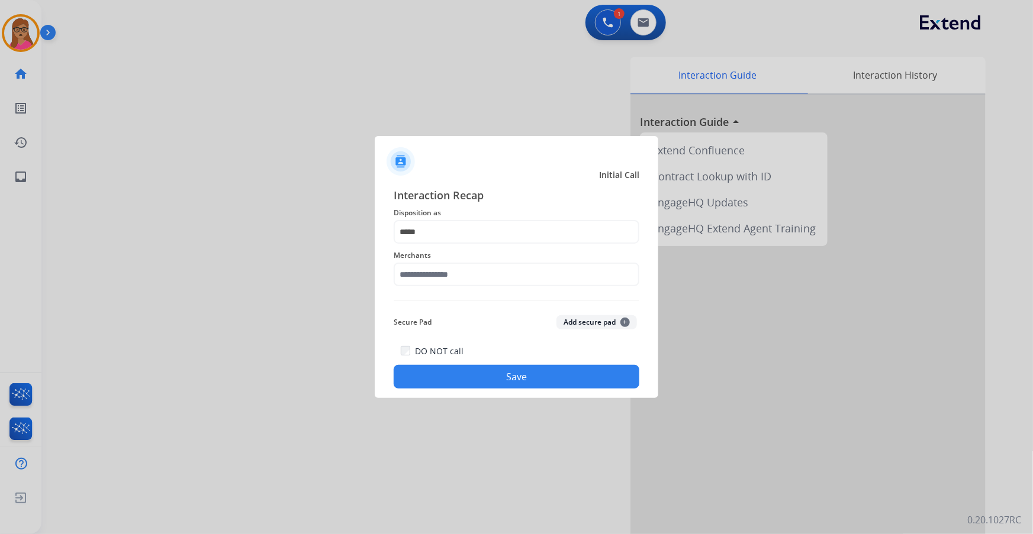
click at [462, 260] on span "Merchants" at bounding box center [517, 256] width 246 height 14
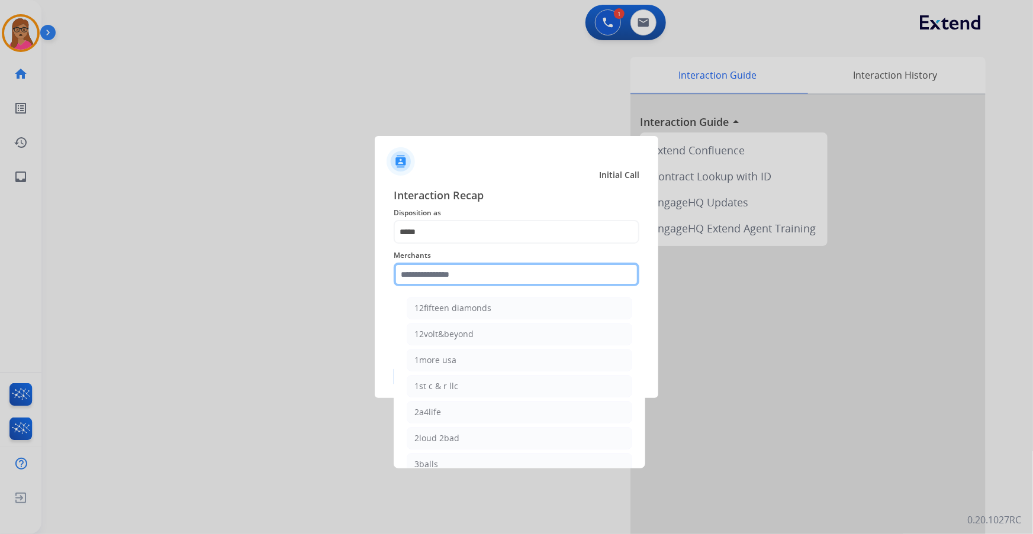
click at [459, 266] on input "text" at bounding box center [517, 275] width 246 height 24
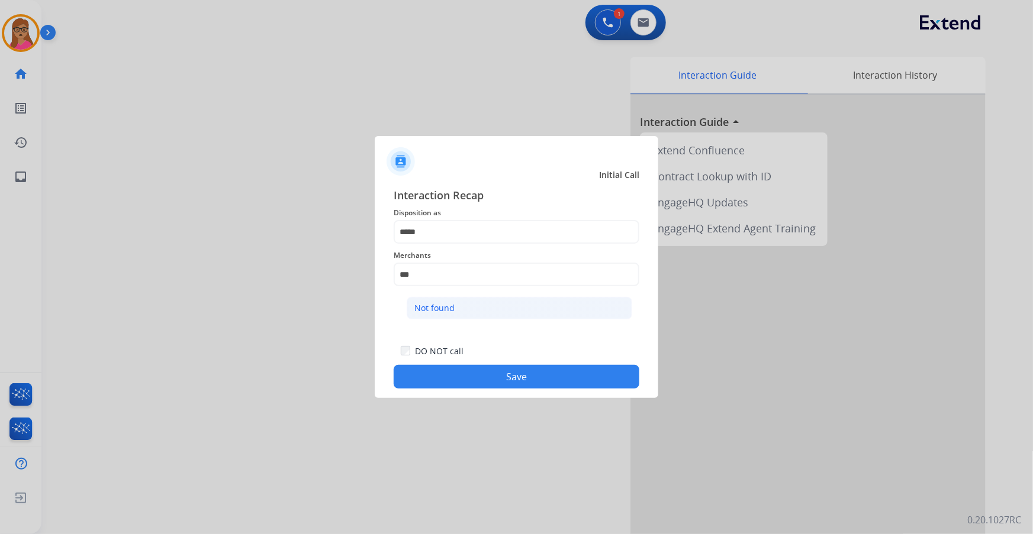
click at [434, 305] on div "Not found" at bounding box center [434, 308] width 40 height 12
type input "*********"
click at [510, 375] on button "Save" at bounding box center [517, 377] width 246 height 24
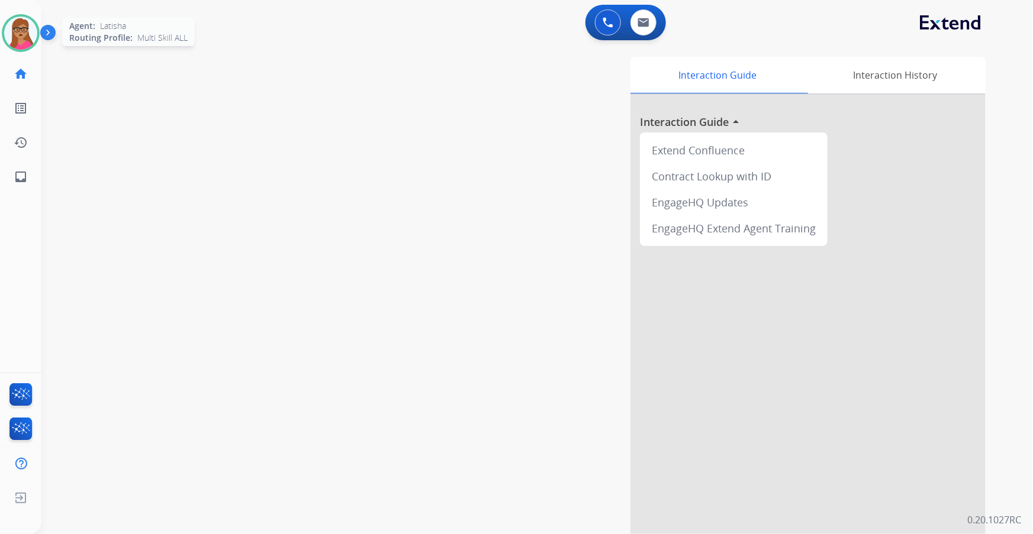
click at [24, 37] on img at bounding box center [20, 33] width 33 height 33
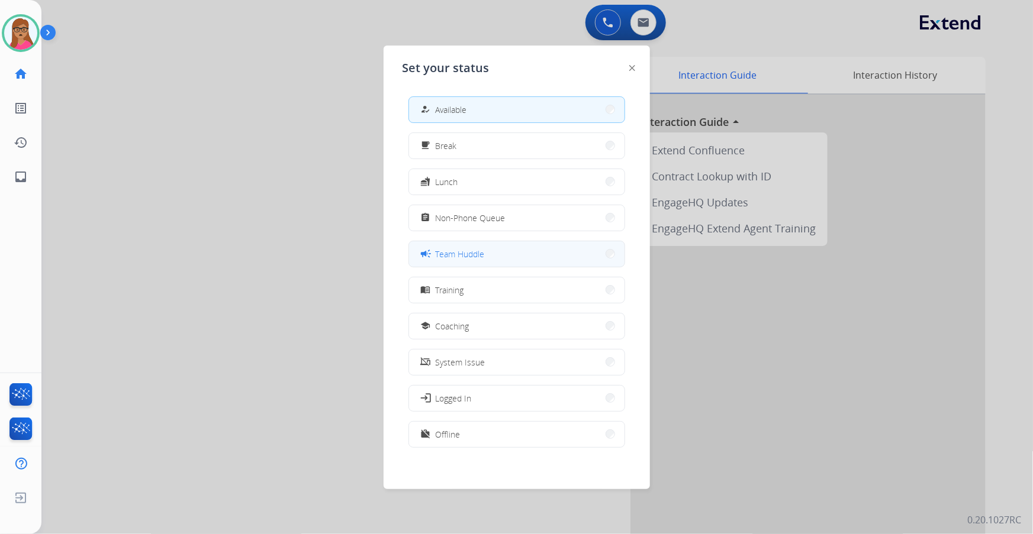
click at [476, 242] on button "campaign Team Huddle" at bounding box center [516, 253] width 215 height 25
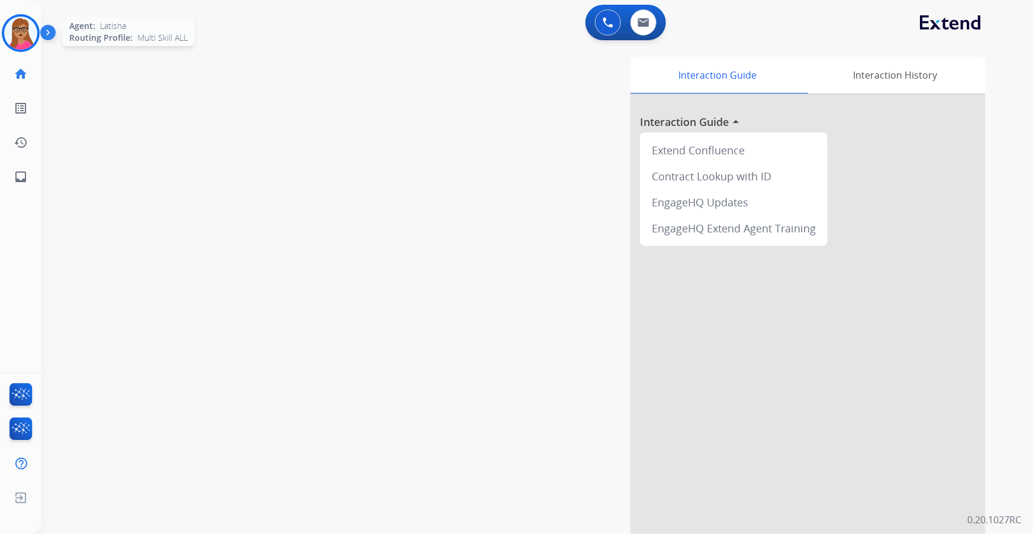
click at [7, 41] on img at bounding box center [20, 33] width 33 height 33
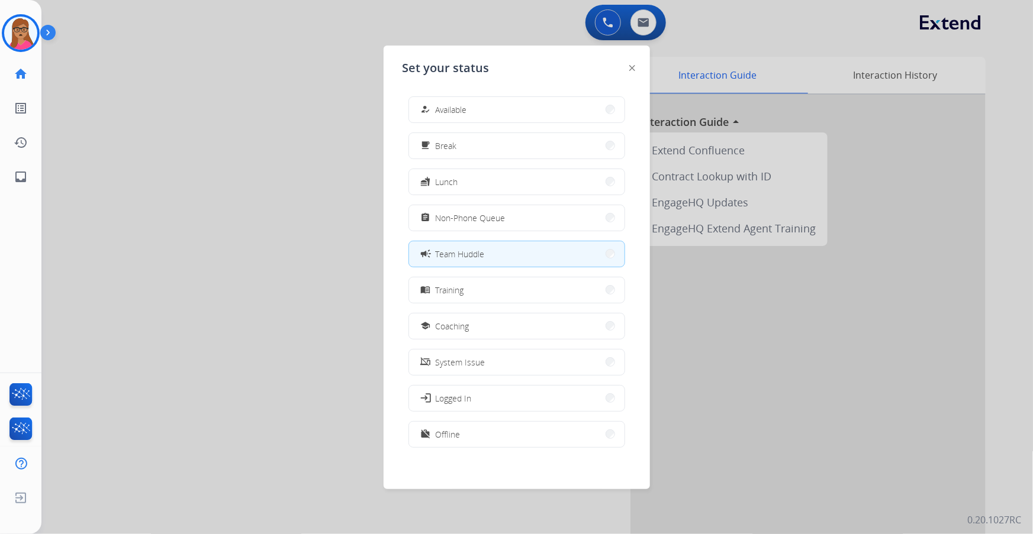
click at [494, 117] on button "how_to_reg Available" at bounding box center [516, 109] width 215 height 25
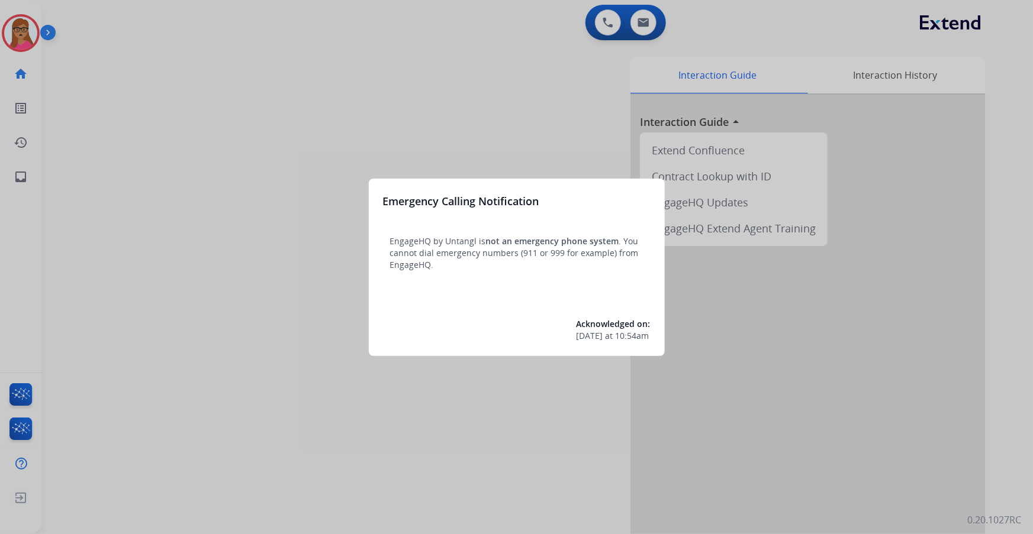
drag, startPoint x: 272, startPoint y: 163, endPoint x: 272, endPoint y: 154, distance: 8.9
click at [272, 154] on div at bounding box center [516, 267] width 1033 height 534
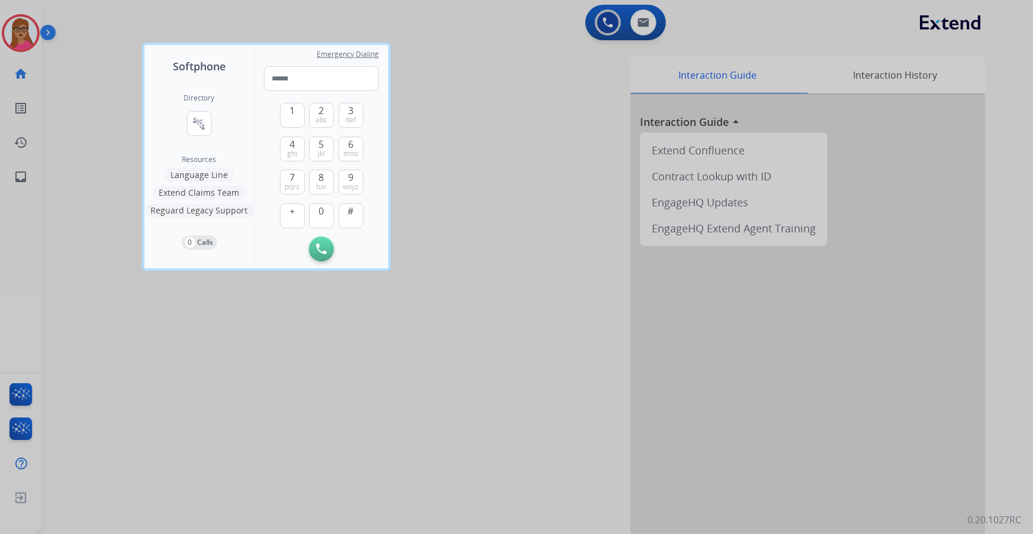
click at [89, 89] on div at bounding box center [516, 267] width 1033 height 534
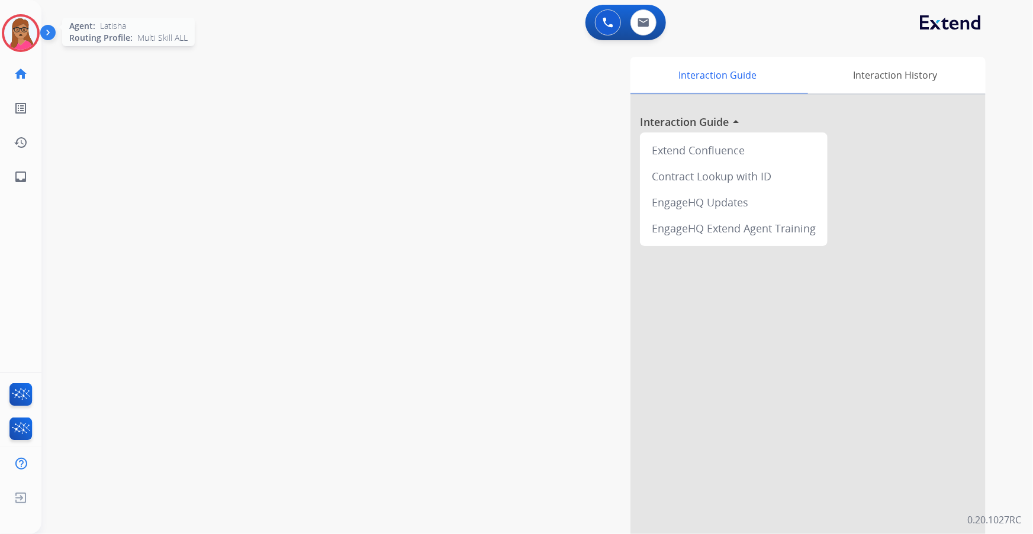
click at [17, 31] on img at bounding box center [20, 33] width 33 height 33
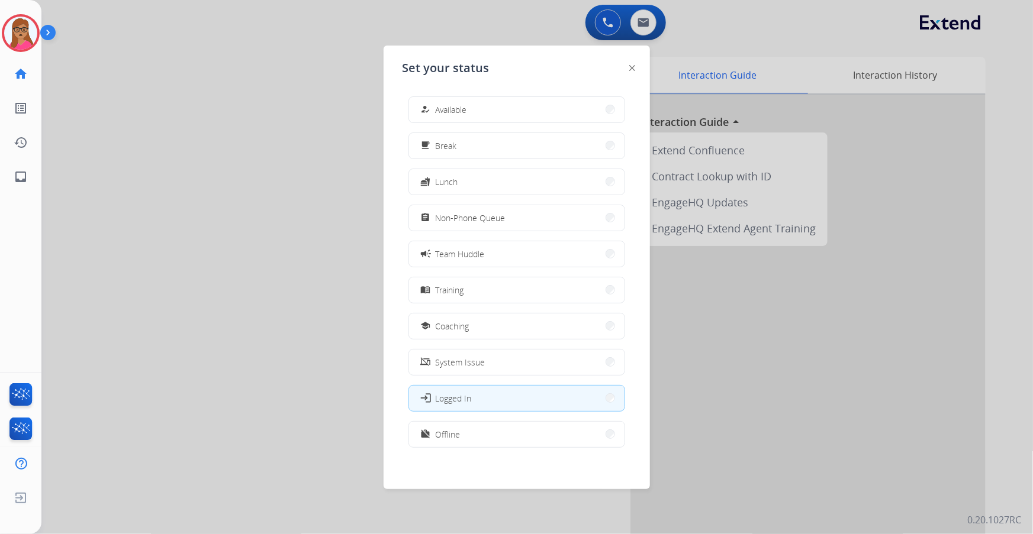
drag, startPoint x: 534, startPoint y: 107, endPoint x: 540, endPoint y: 98, distance: 10.5
click at [542, 101] on button "how_to_reg Available" at bounding box center [516, 109] width 215 height 25
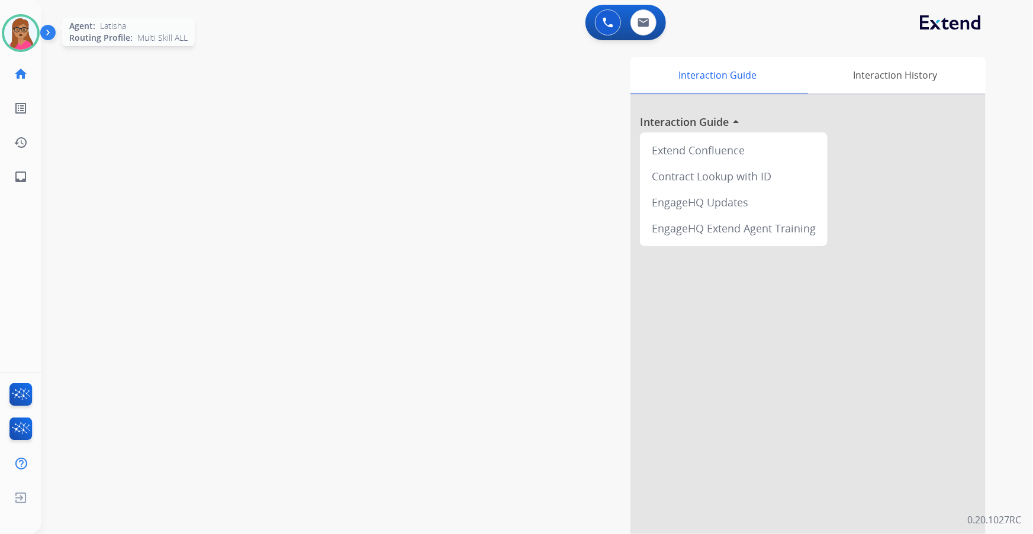
click at [20, 46] on img at bounding box center [20, 33] width 33 height 33
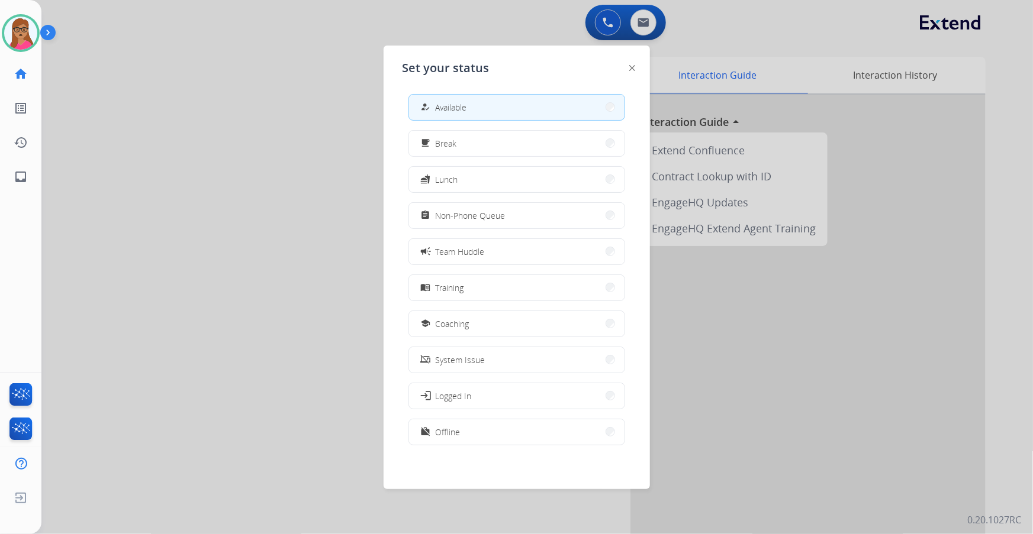
scroll to position [3, 0]
click at [491, 439] on button "work_off Offline" at bounding box center [516, 431] width 215 height 25
